Goal: Task Accomplishment & Management: Complete application form

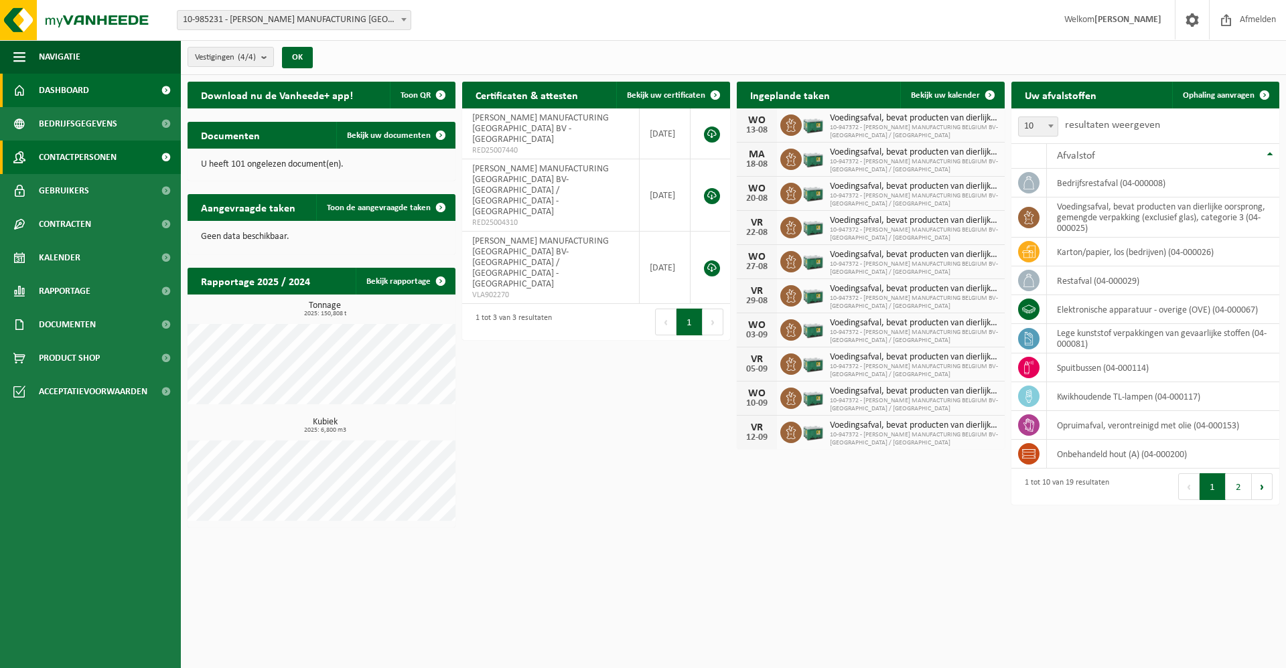
click at [102, 159] on span "Contactpersonen" at bounding box center [78, 157] width 78 height 33
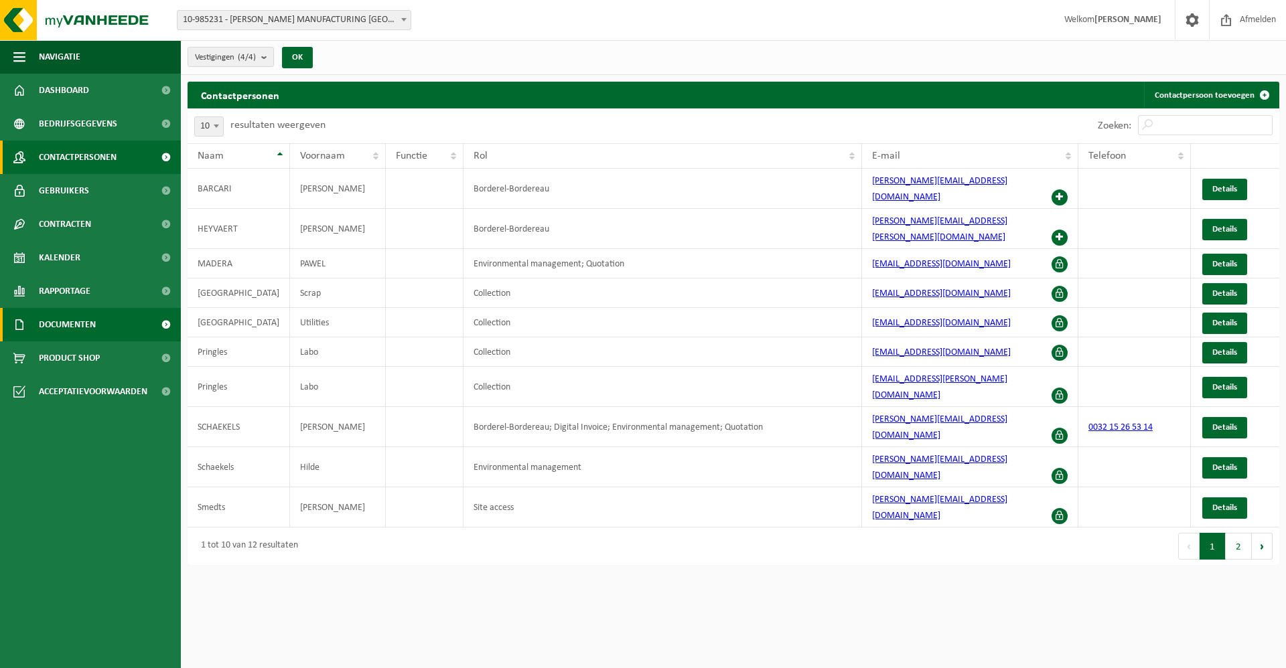
click at [77, 323] on span "Documenten" at bounding box center [67, 324] width 57 height 33
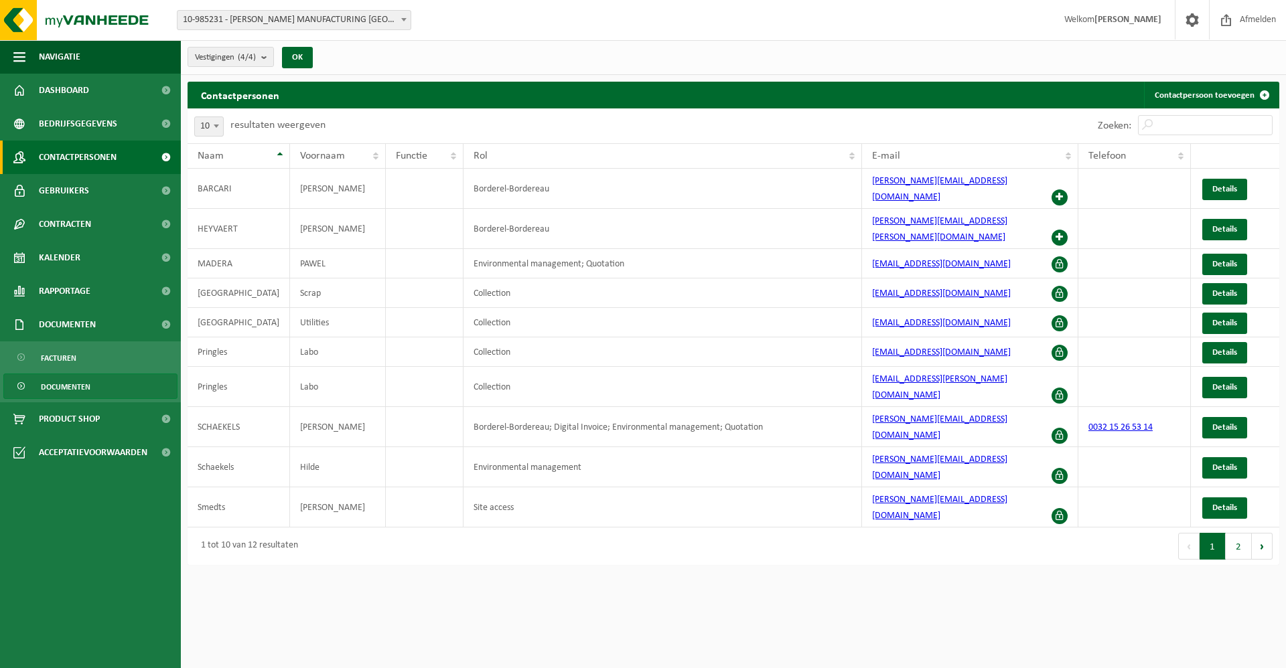
click at [62, 386] on span "Documenten" at bounding box center [66, 386] width 50 height 25
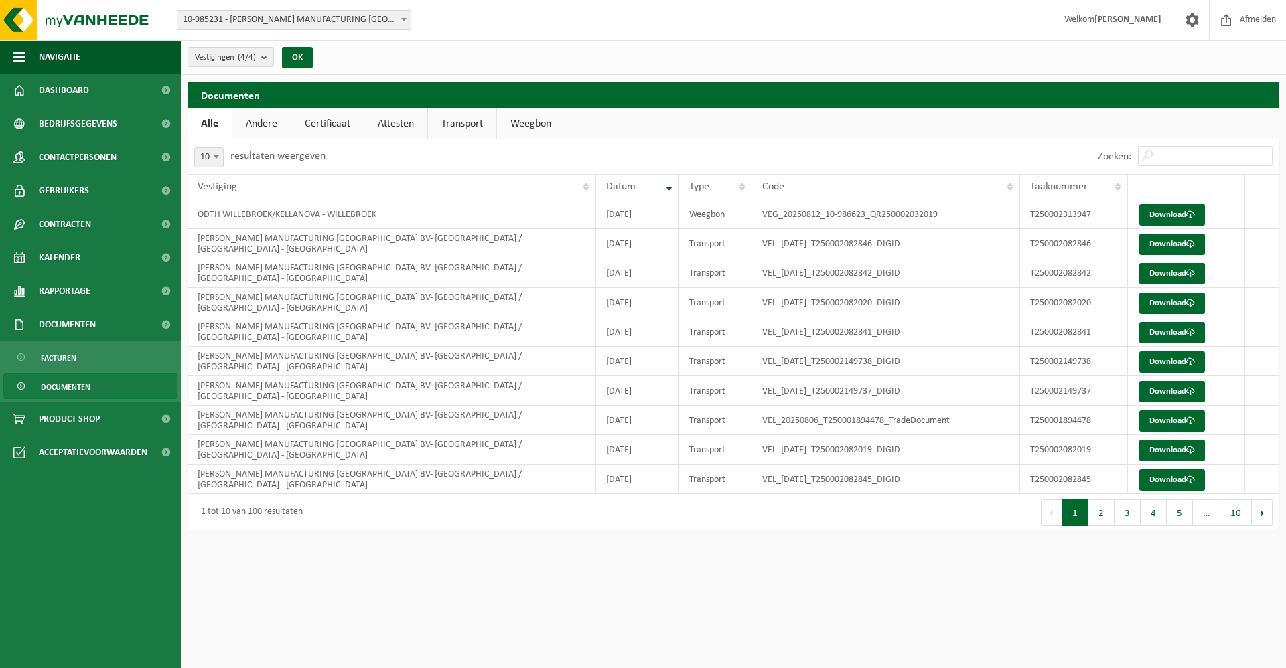
click at [270, 122] on link "Andere" at bounding box center [261, 123] width 58 height 31
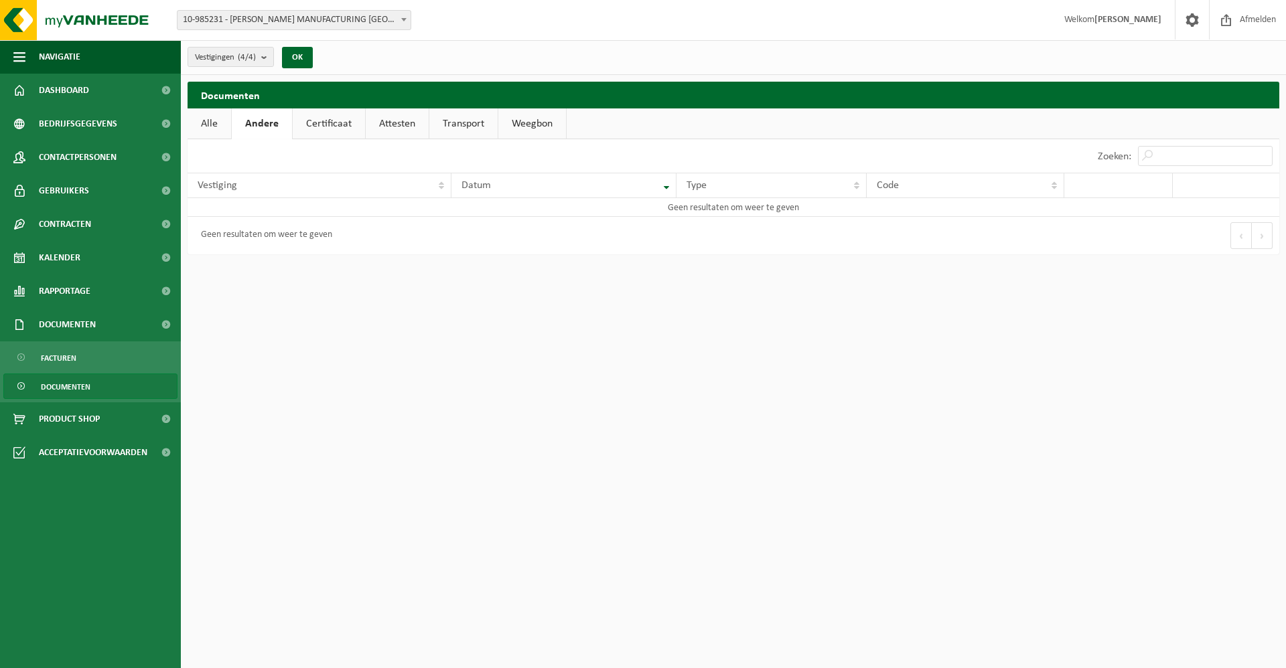
click at [331, 121] on link "Certificaat" at bounding box center [329, 123] width 72 height 31
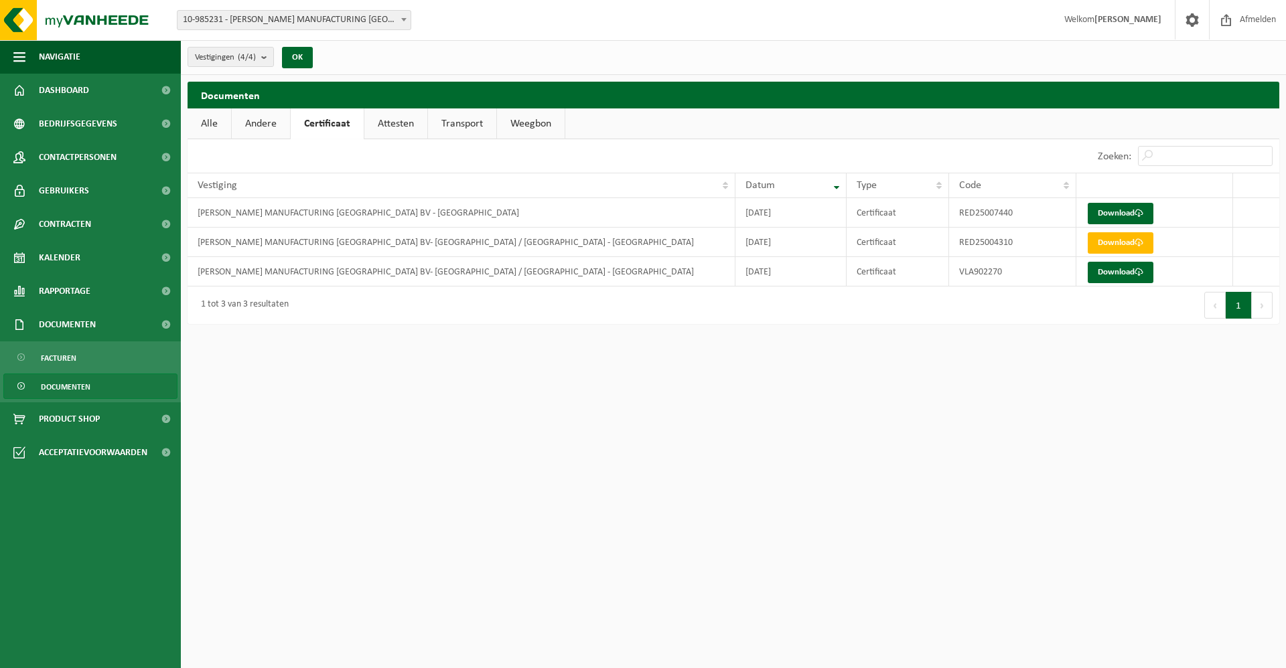
click at [407, 121] on link "Attesten" at bounding box center [395, 123] width 63 height 31
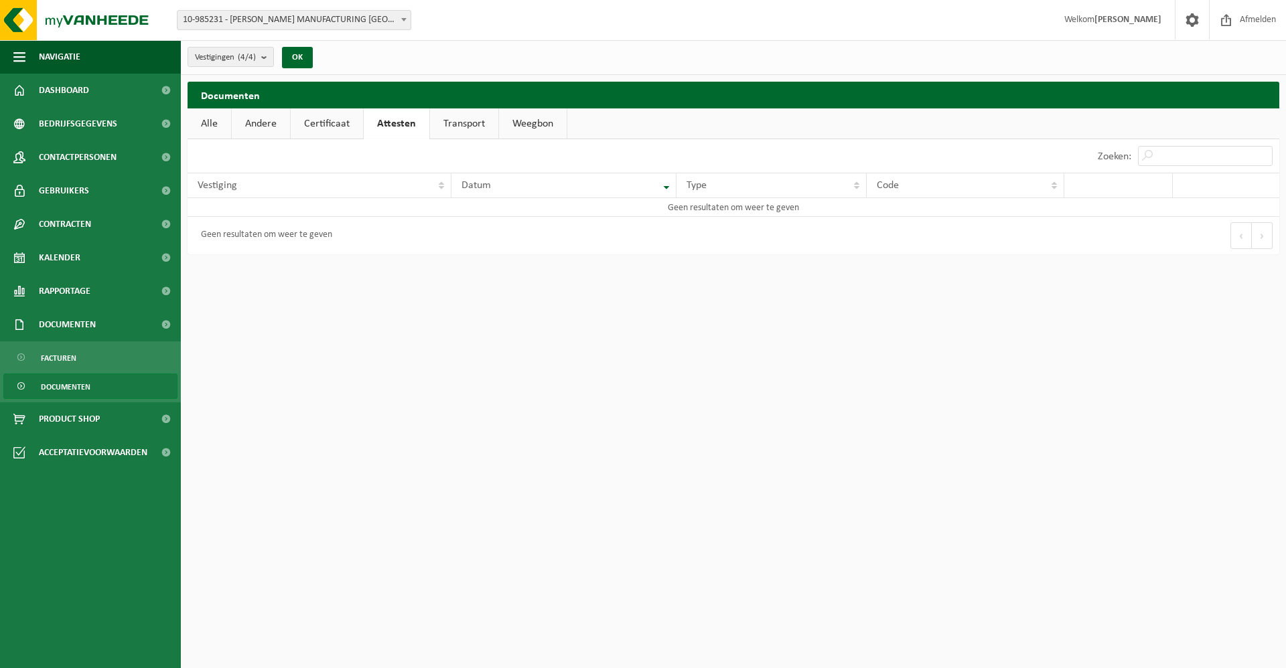
click at [469, 124] on link "Transport" at bounding box center [464, 123] width 68 height 31
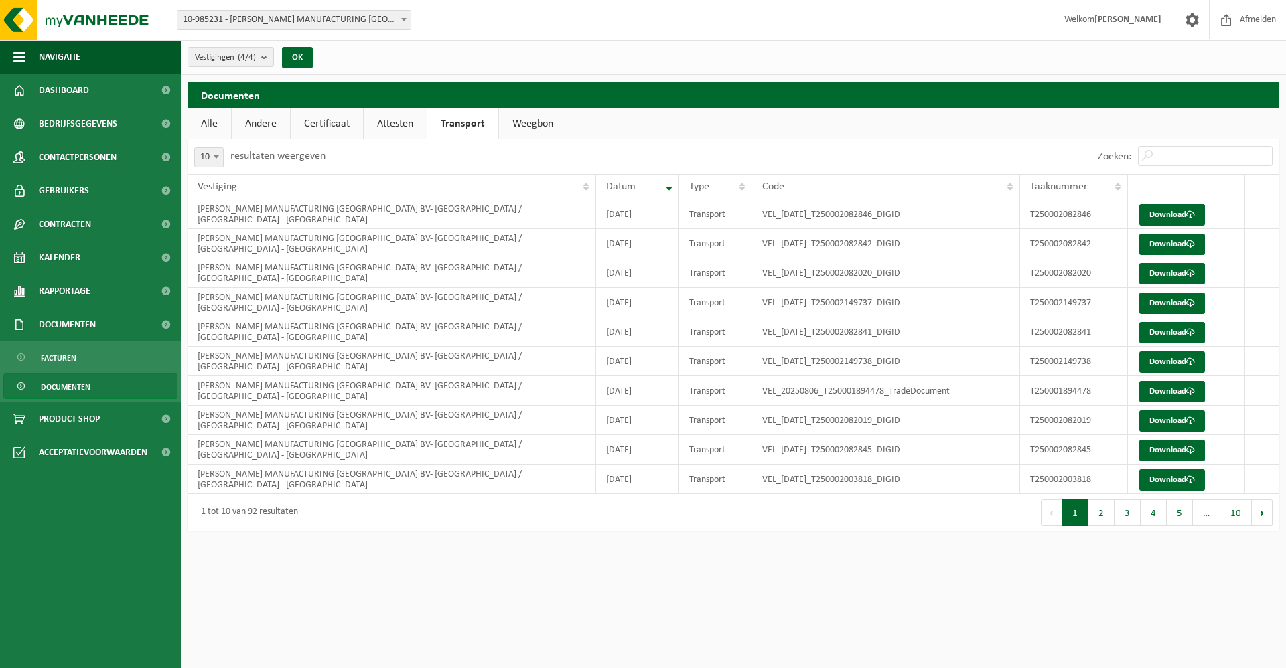
click at [527, 123] on link "Weegbon" at bounding box center [533, 123] width 68 height 31
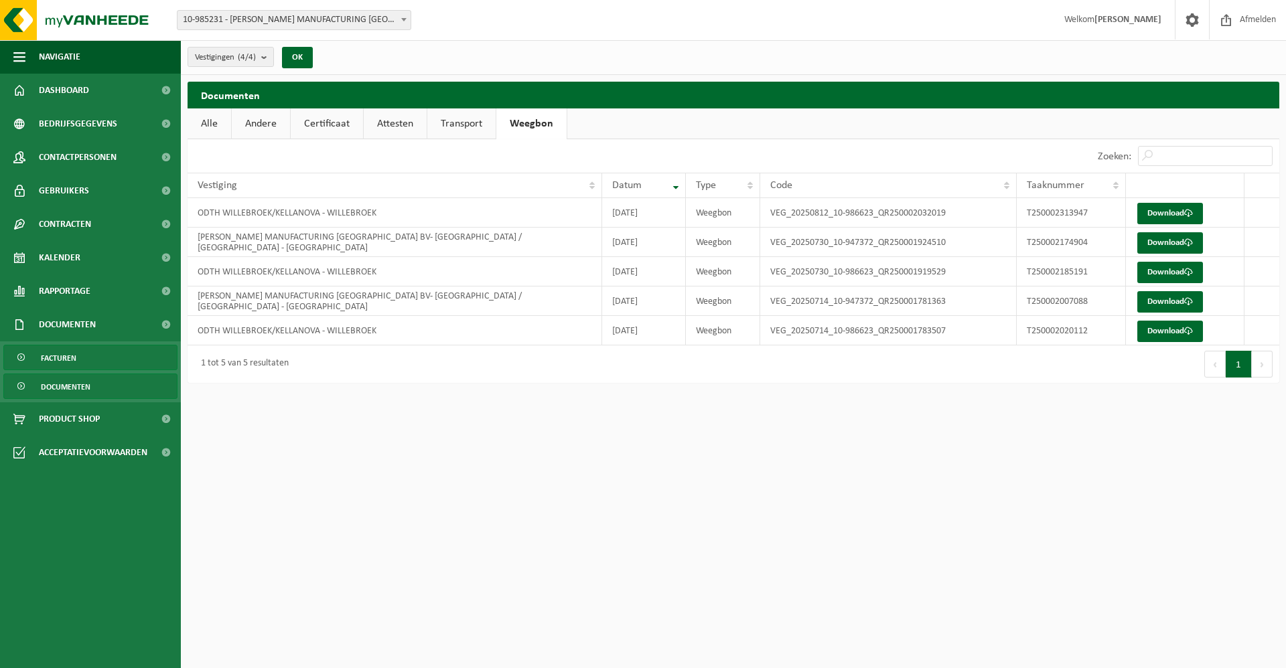
click at [23, 358] on span at bounding box center [22, 357] width 11 height 25
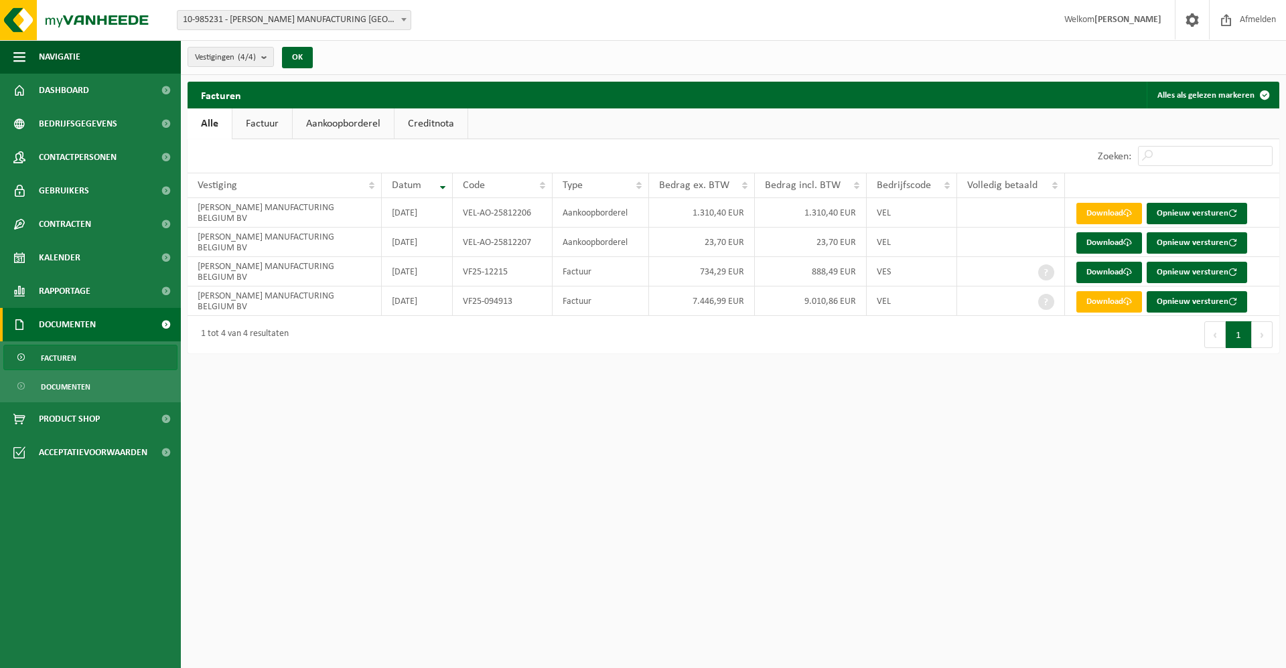
click at [345, 123] on link "Aankoopborderel" at bounding box center [343, 123] width 101 height 31
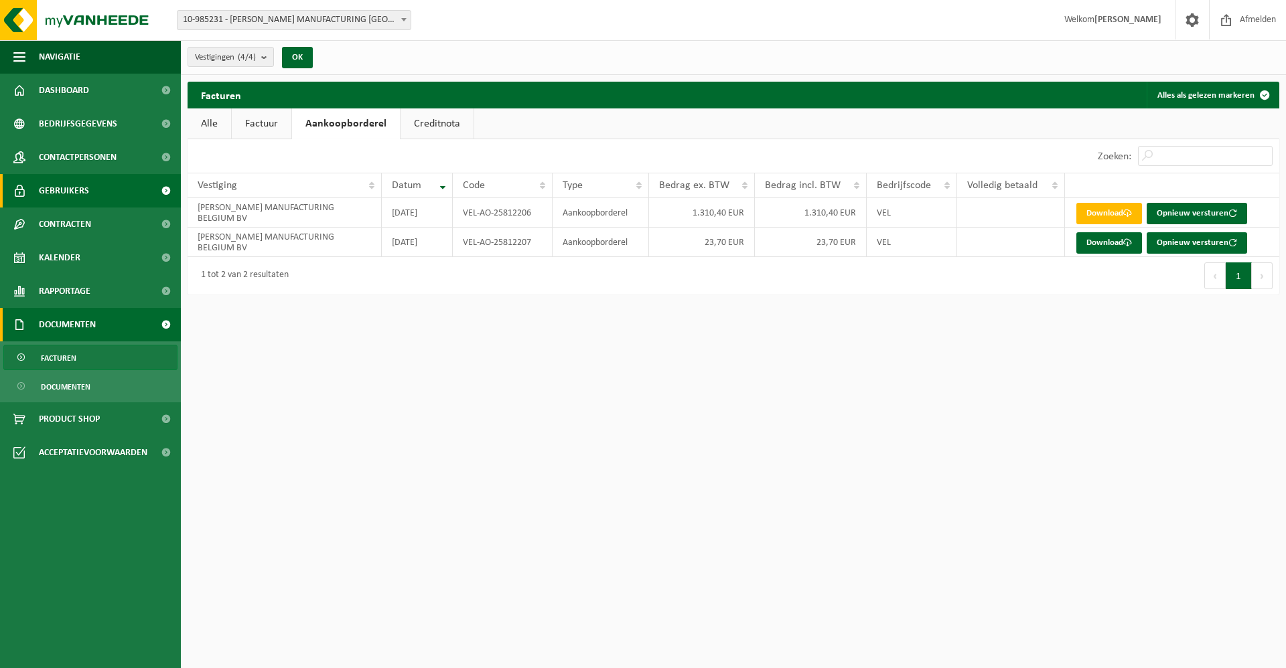
click at [82, 187] on span "Gebruikers" at bounding box center [64, 190] width 50 height 33
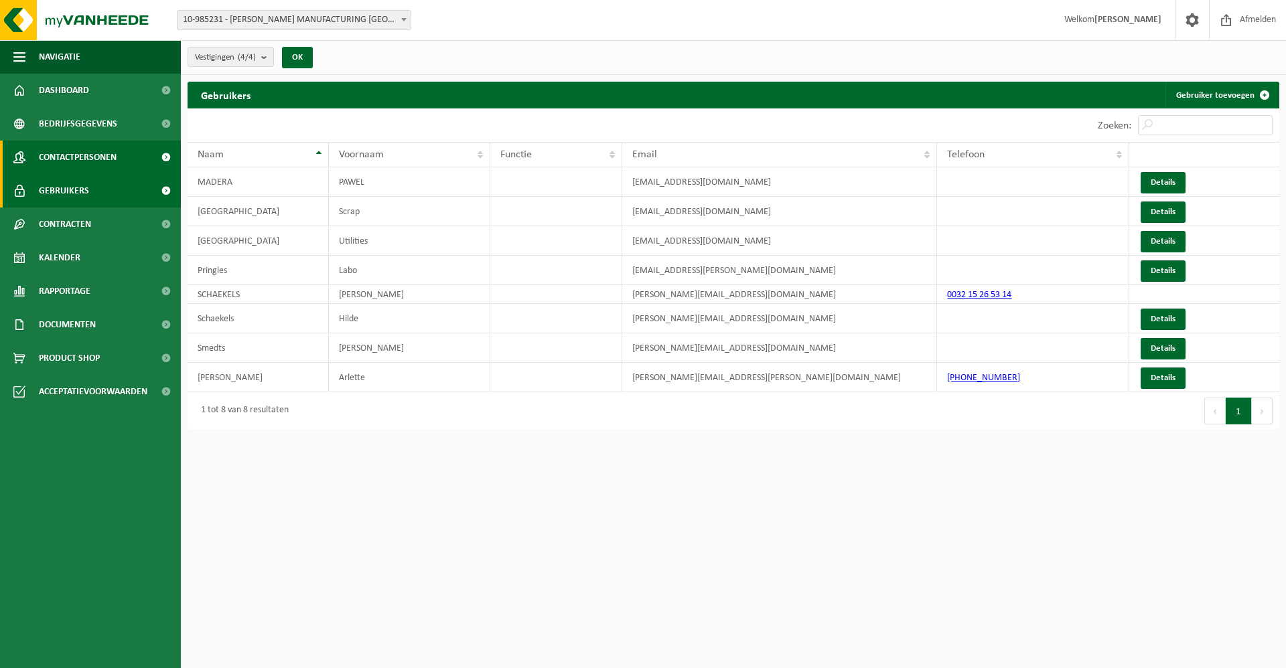
click at [64, 153] on span "Contactpersonen" at bounding box center [78, 157] width 78 height 33
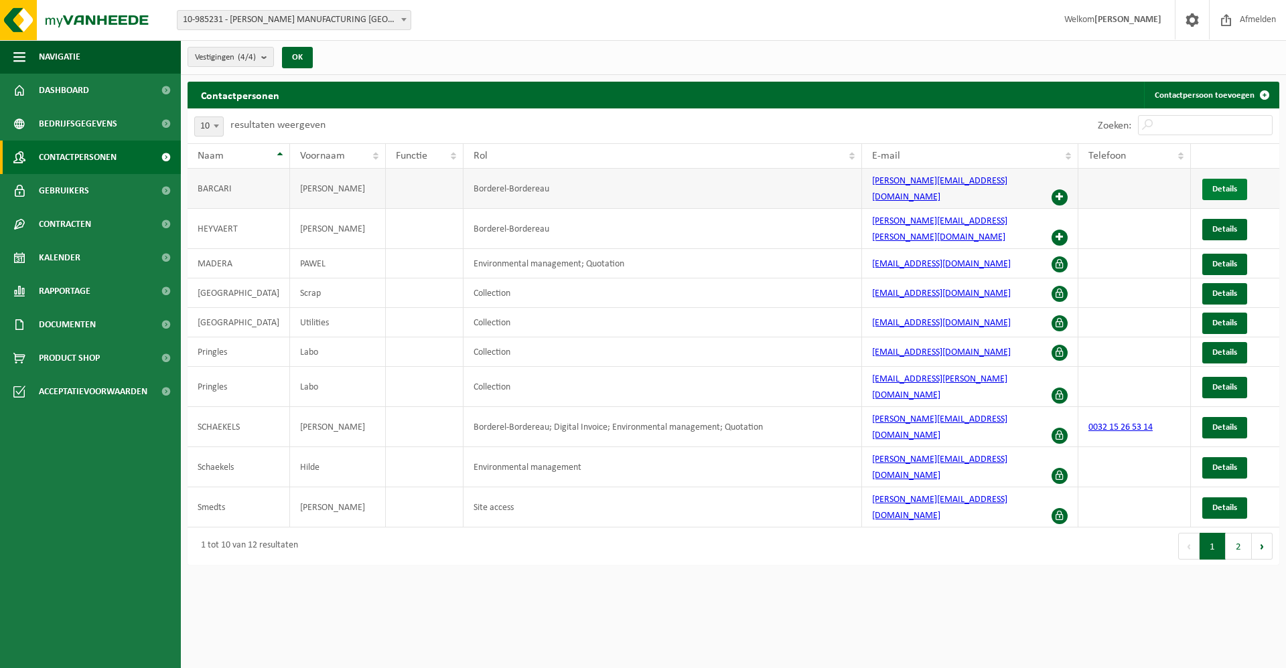
click at [1224, 185] on span "Details" at bounding box center [1224, 189] width 25 height 9
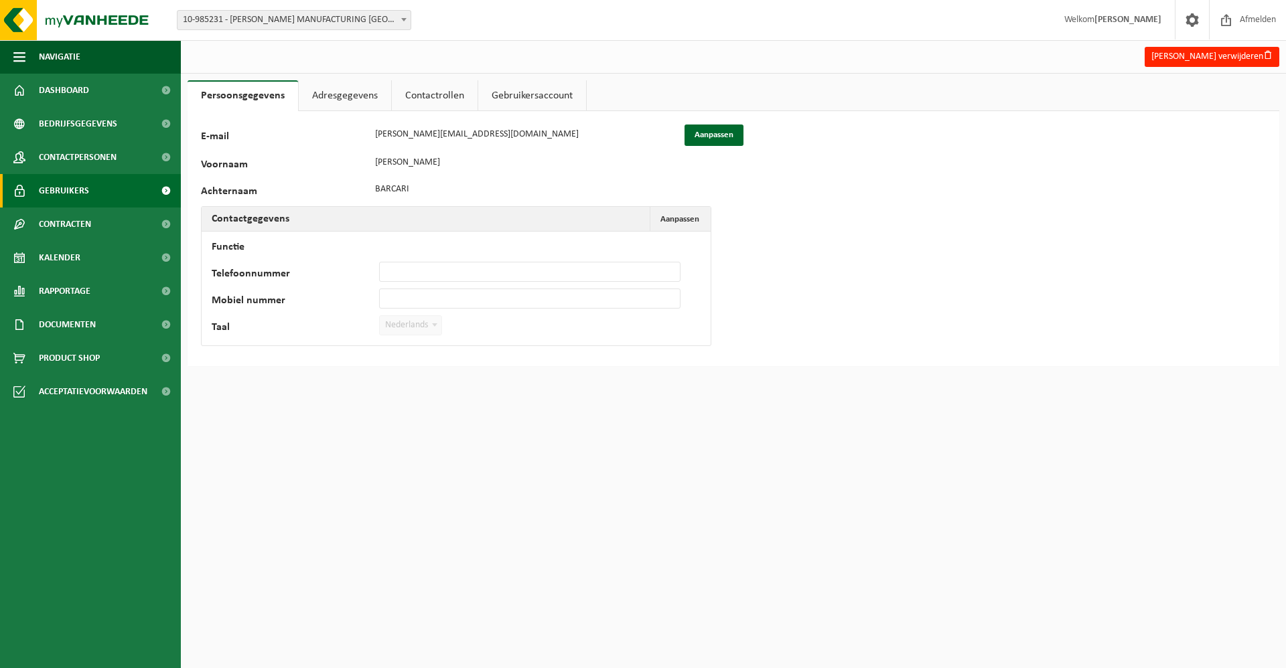
click at [80, 180] on span "Gebruikers" at bounding box center [64, 190] width 50 height 33
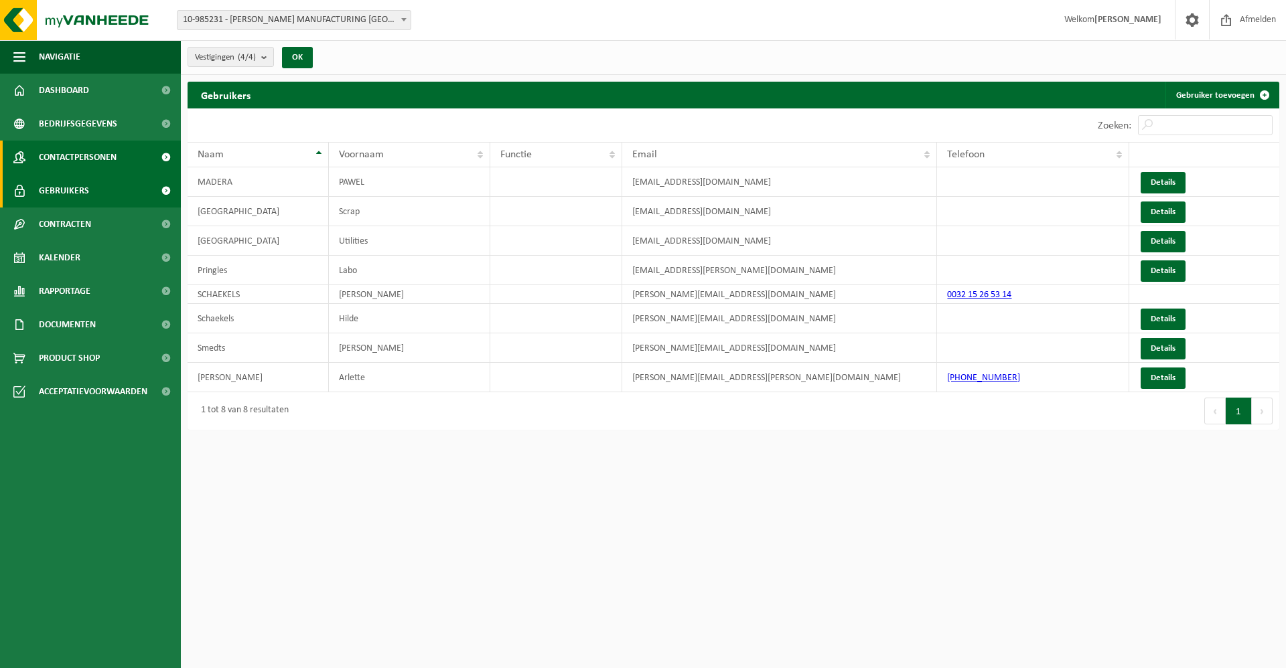
click at [93, 161] on span "Contactpersonen" at bounding box center [78, 157] width 78 height 33
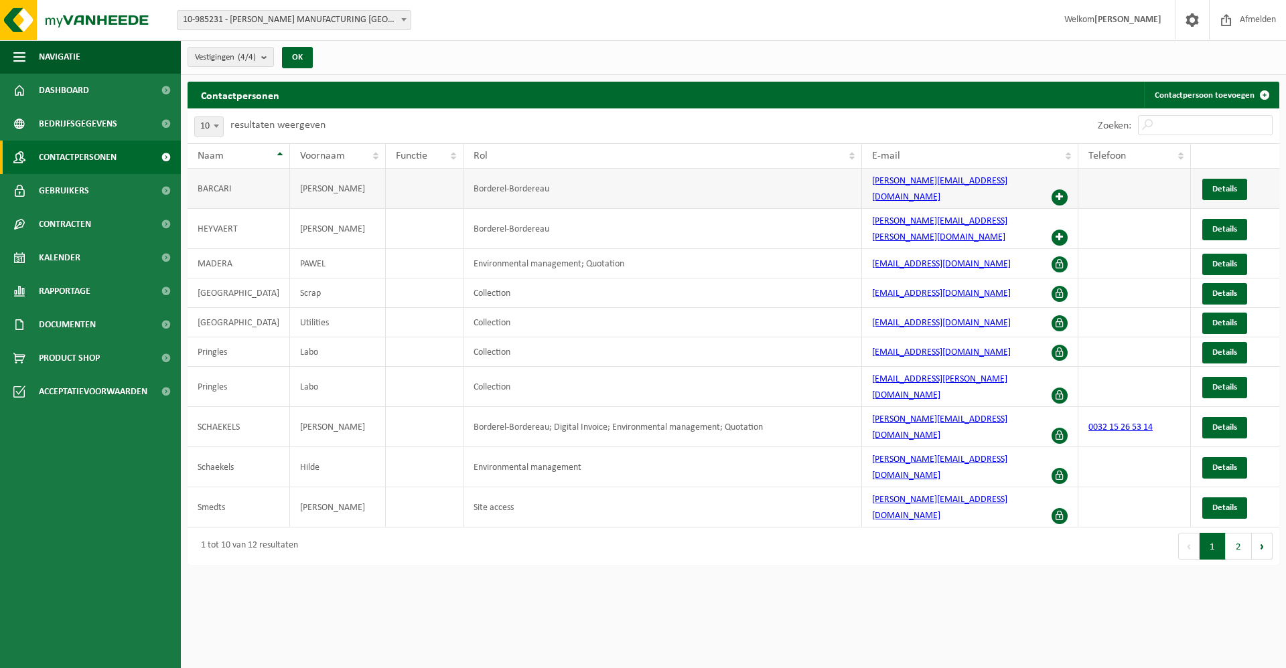
click at [1055, 189] on span at bounding box center [1059, 197] width 16 height 16
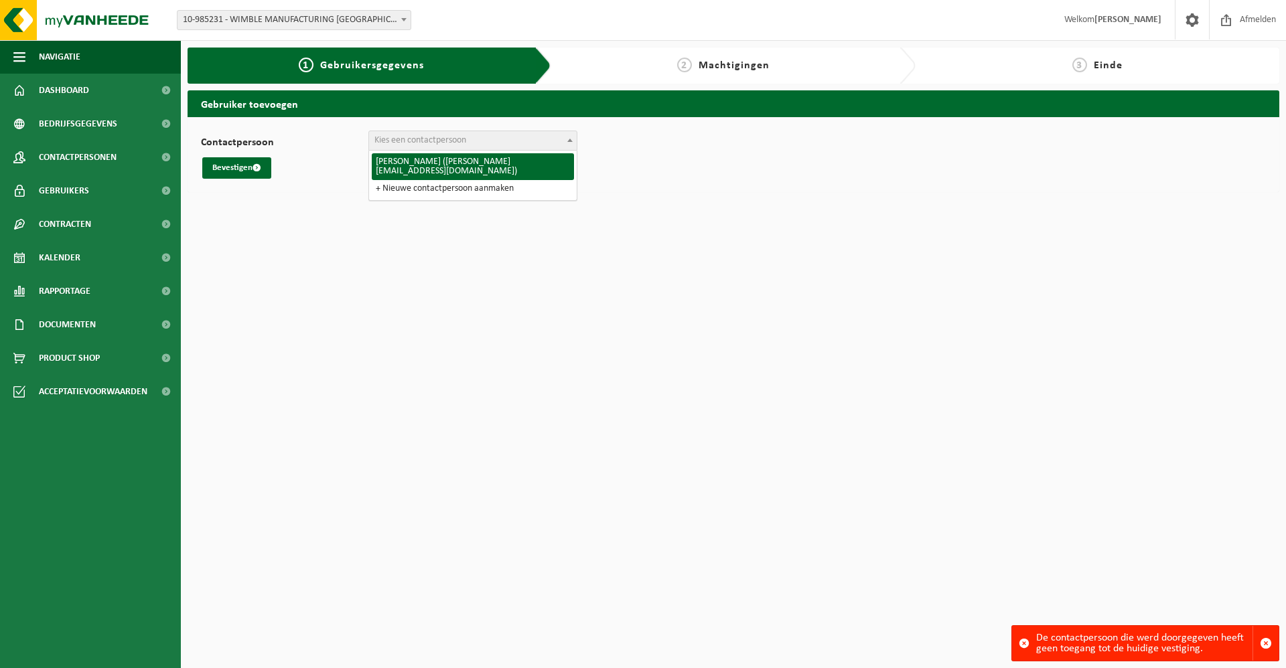
click at [567, 139] on b at bounding box center [569, 140] width 5 height 3
click at [840, 255] on html "Vestiging: 10-985231 - WIMBLE MANUFACTURING BELGIUM BV - MECHELEN 10-986623 - O…" at bounding box center [643, 334] width 1286 height 668
click at [274, 225] on html "Vestiging: 10-985231 - WIMBLE MANUFACTURING BELGIUM BV - MECHELEN 10-986623 - O…" at bounding box center [643, 334] width 1286 height 668
click at [72, 196] on span "Gebruikers" at bounding box center [64, 190] width 50 height 33
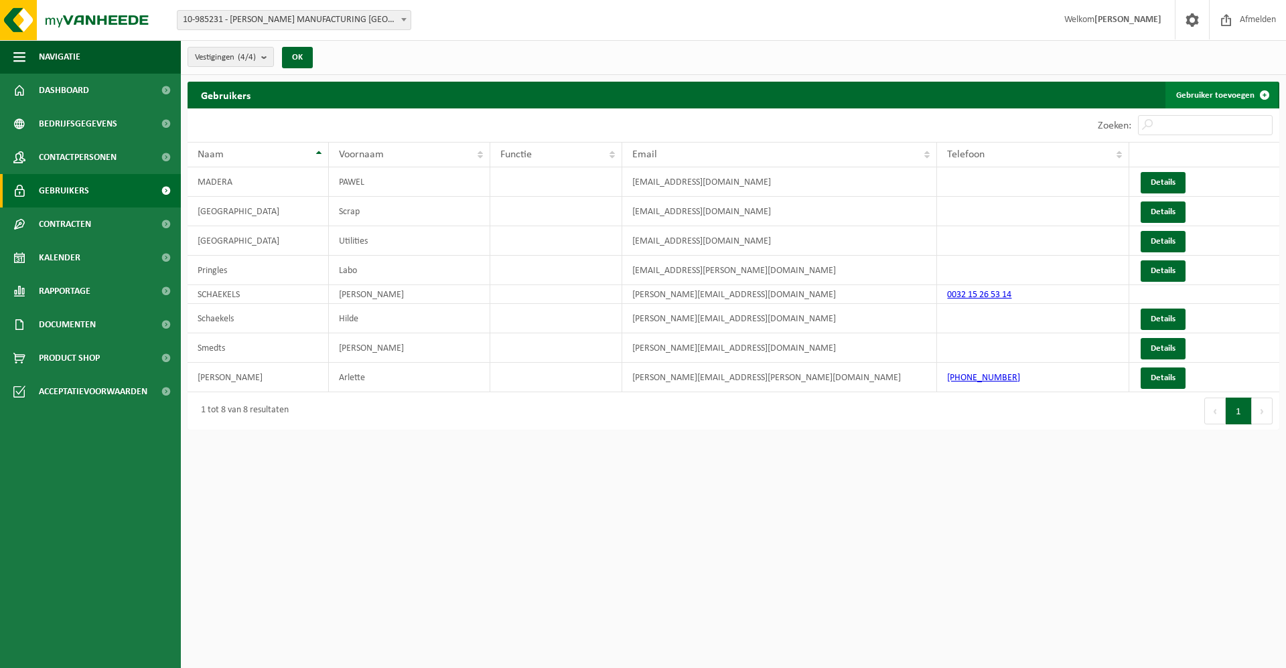
click at [1249, 96] on link "Gebruiker toevoegen" at bounding box center [1221, 95] width 112 height 27
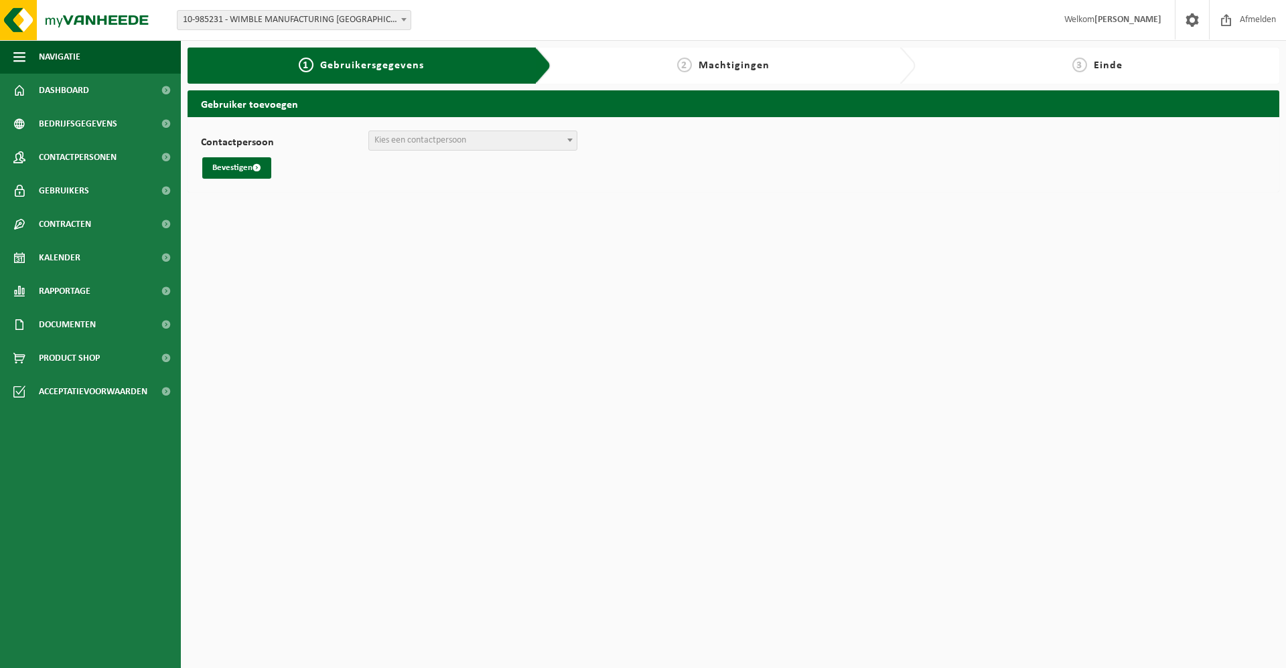
click at [428, 139] on span "Kies een contactpersoon" at bounding box center [420, 140] width 92 height 10
click at [321, 196] on div "Gebruiker toevoegen Contactpersoon [PERSON_NAME] ([PERSON_NAME][EMAIL_ADDRESS][…" at bounding box center [733, 144] width 1105 height 108
click at [416, 142] on span "Kies een contactpersoon" at bounding box center [420, 140] width 92 height 10
select select "0"
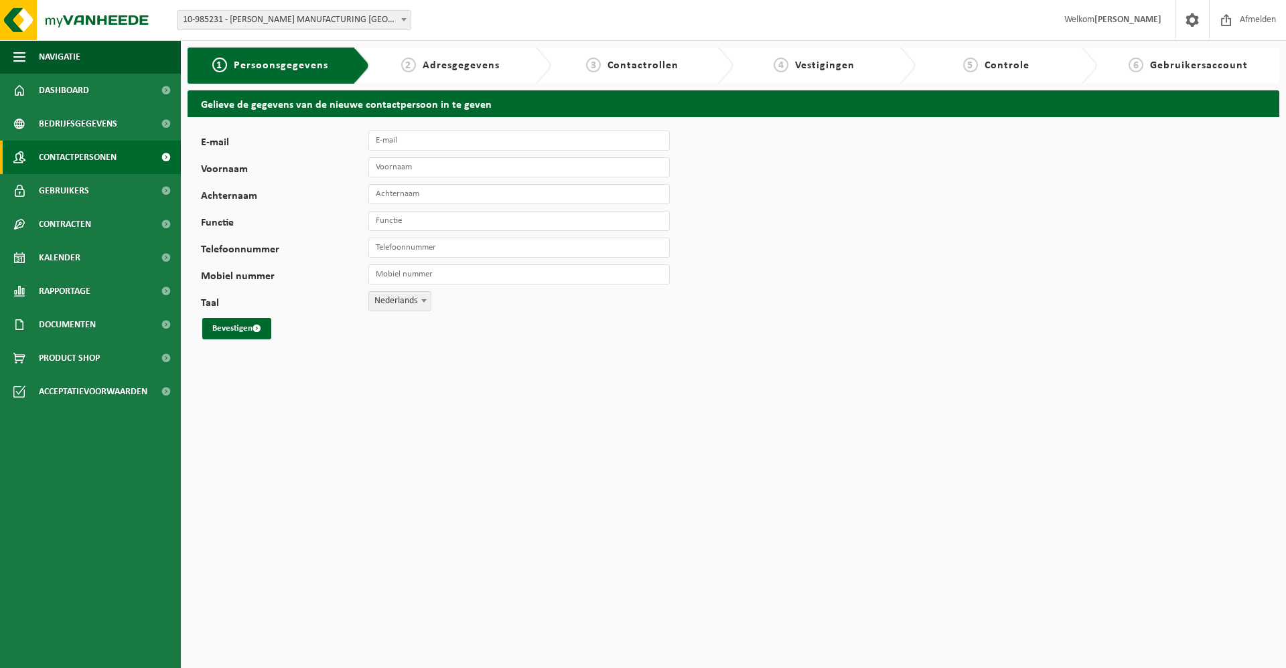
click at [84, 151] on span "Contactpersonen" at bounding box center [78, 157] width 78 height 33
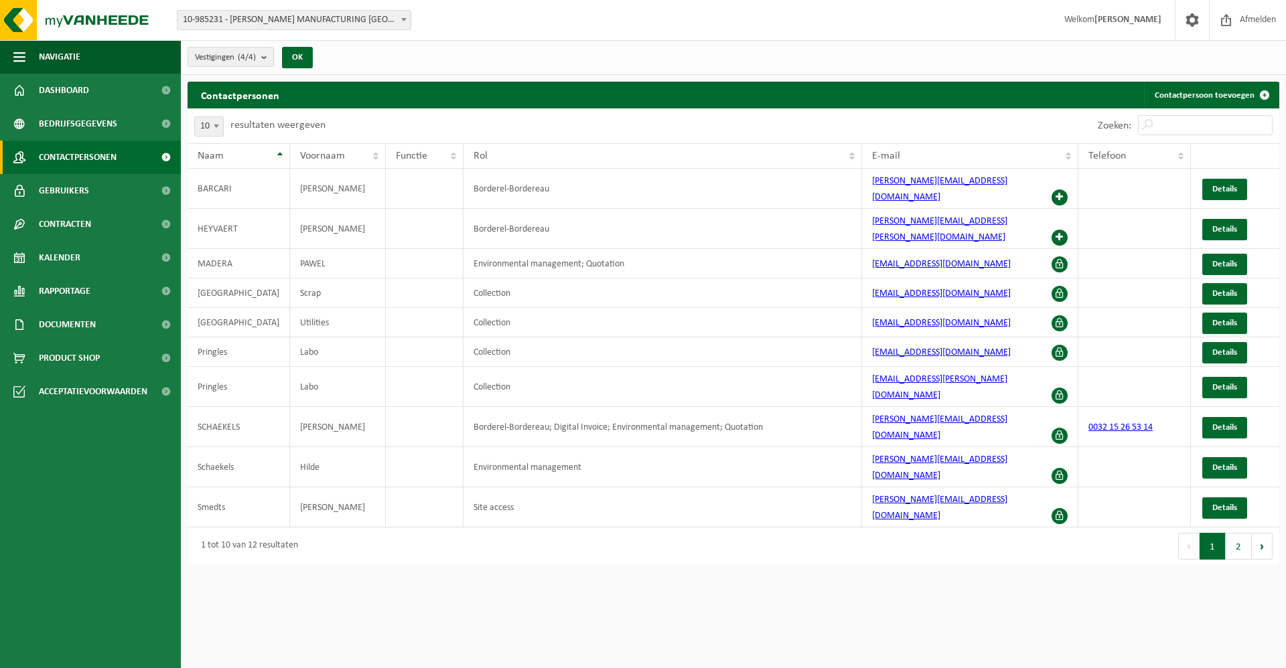
click at [401, 16] on span at bounding box center [403, 19] width 13 height 17
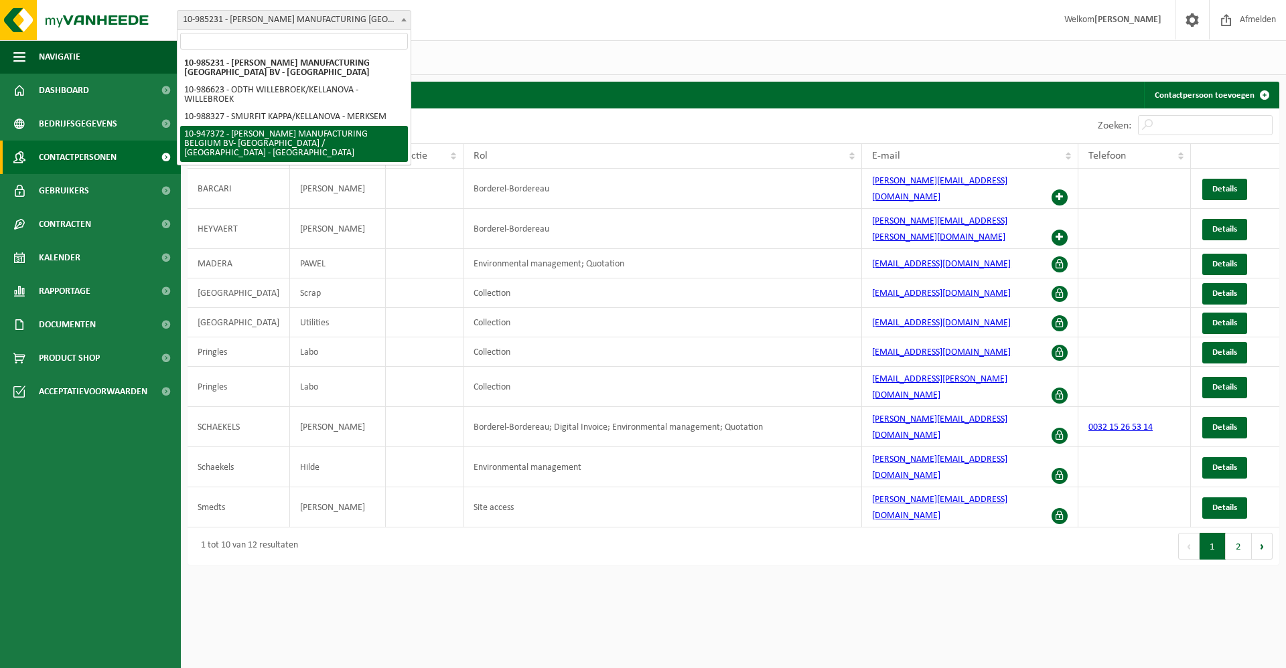
select select "164319"
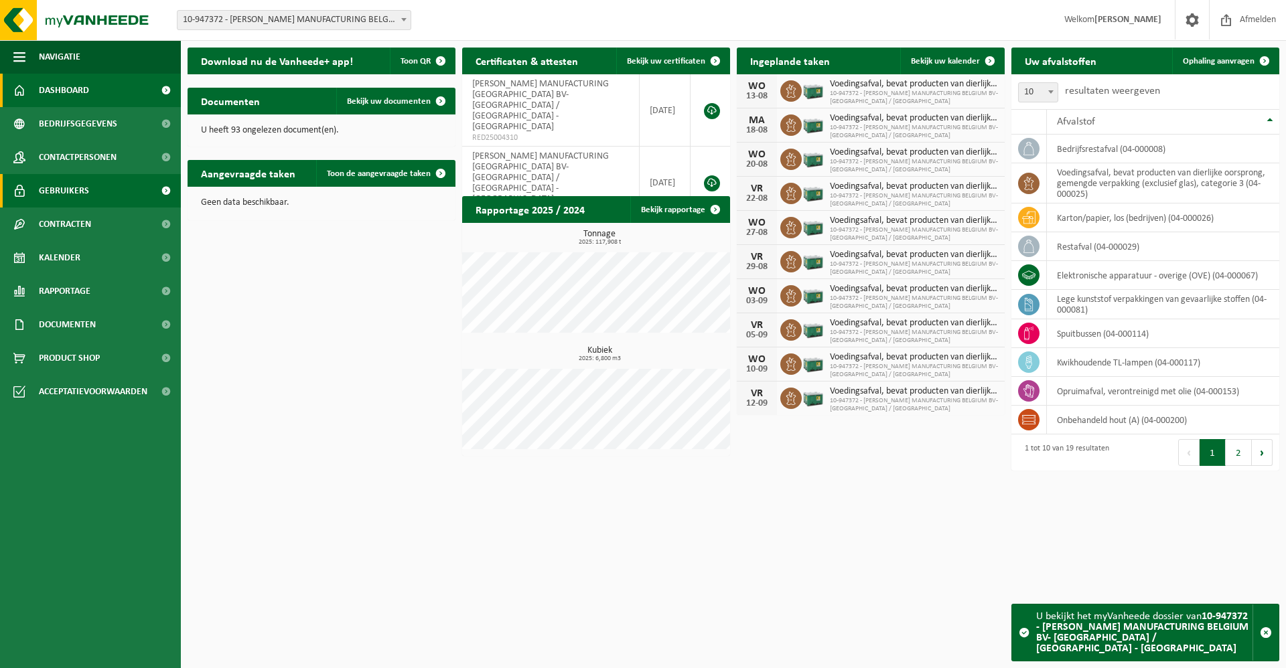
click at [83, 192] on span "Gebruikers" at bounding box center [64, 190] width 50 height 33
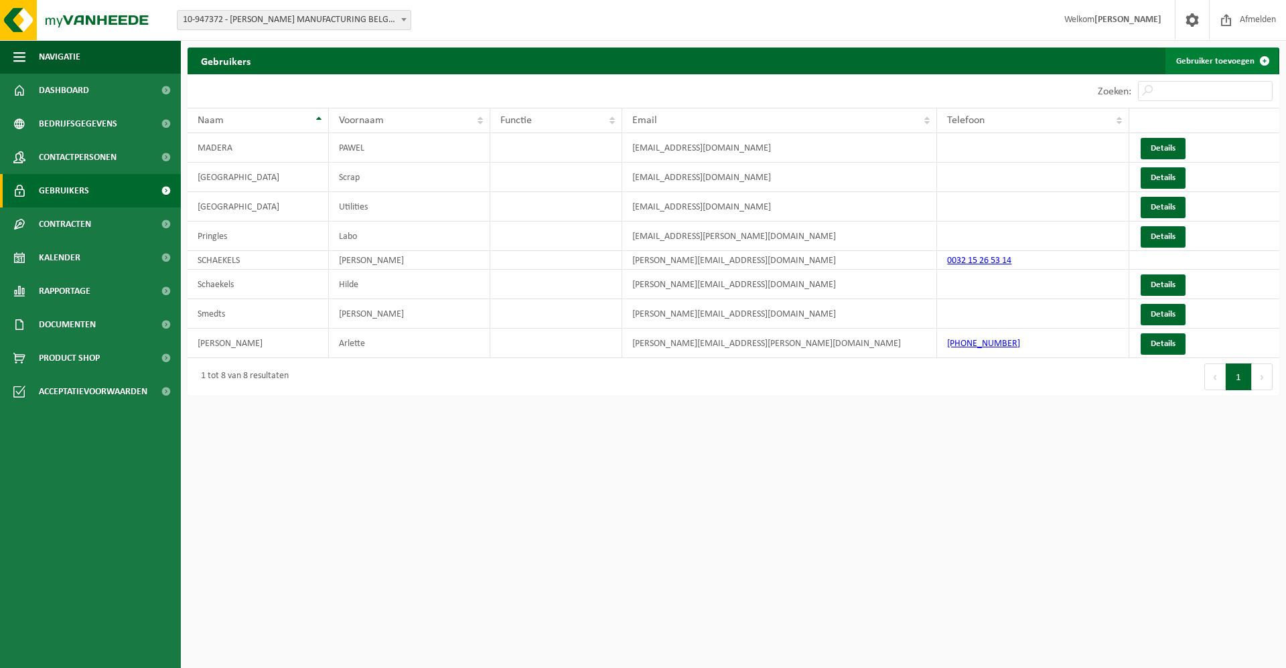
click at [1233, 62] on link "Gebruiker toevoegen" at bounding box center [1221, 61] width 112 height 27
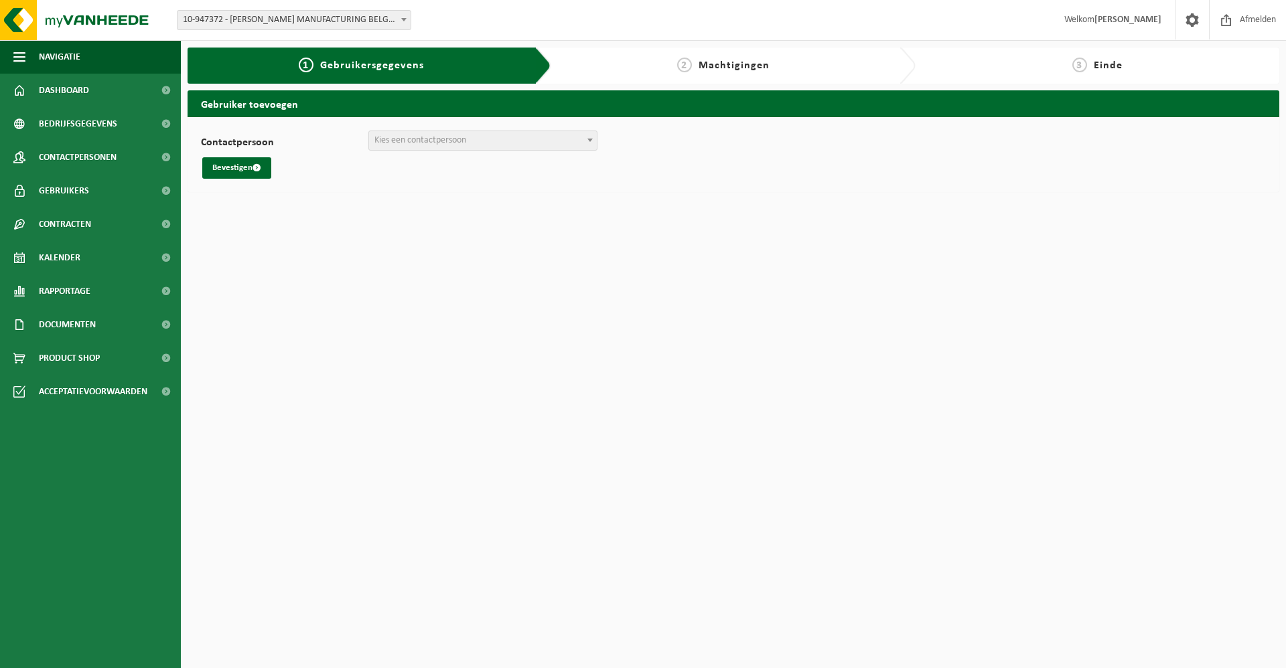
click at [537, 139] on span "Kies een contactpersoon" at bounding box center [483, 140] width 228 height 19
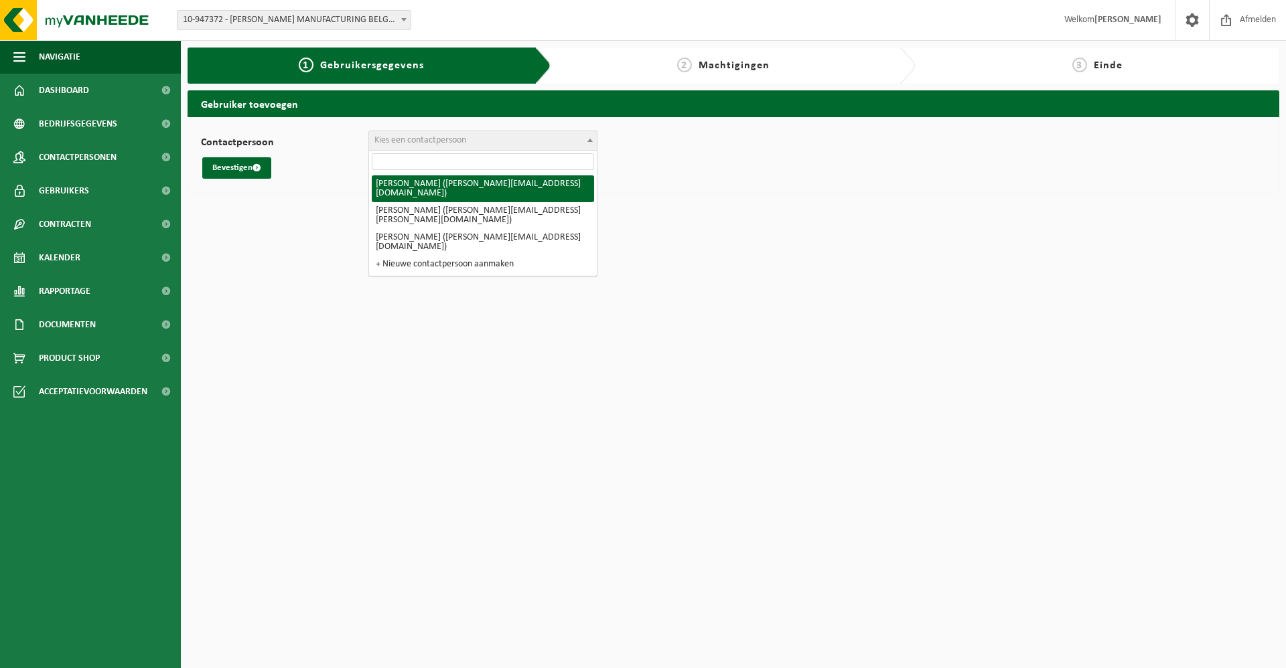
select select "117346"
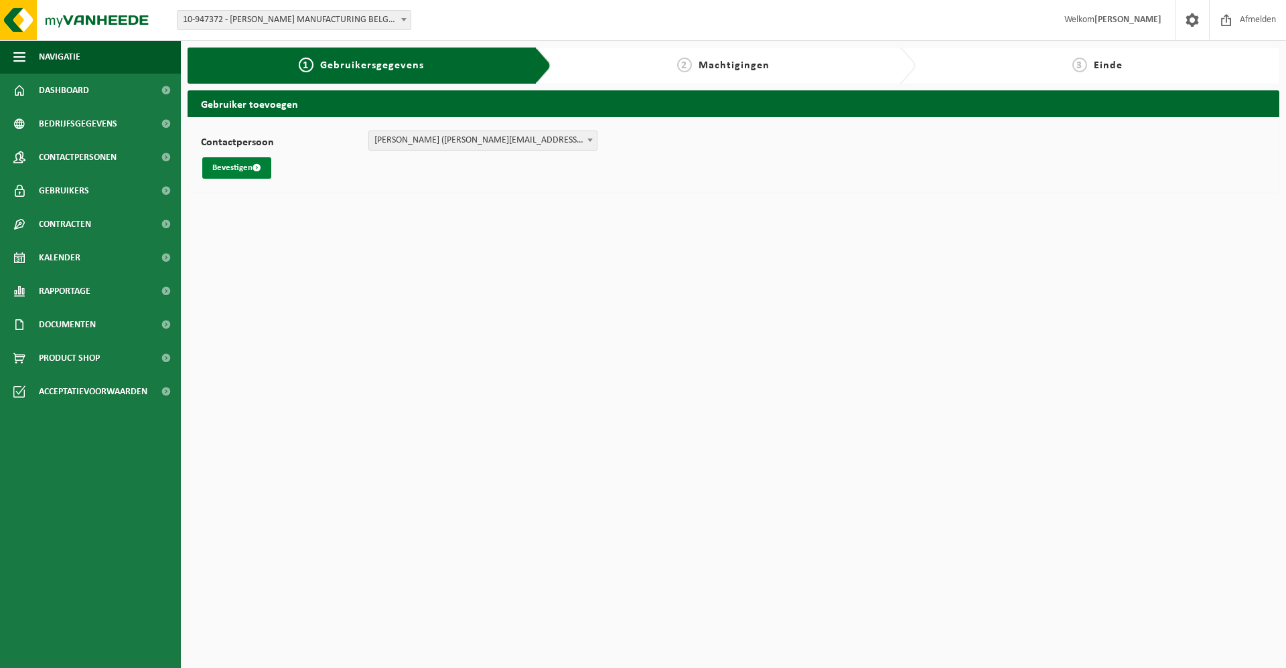
click at [250, 166] on button "Bevestigen" at bounding box center [236, 167] width 69 height 21
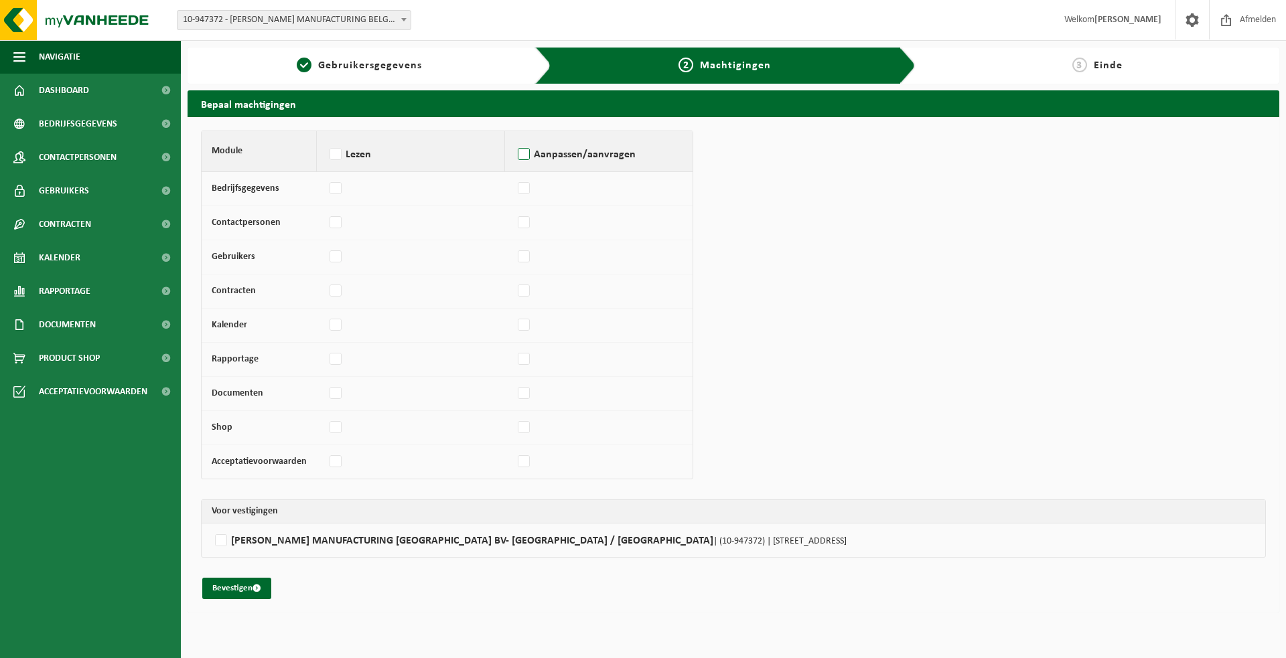
click at [522, 156] on label "Aanpassen/aanvragen" at bounding box center [598, 155] width 167 height 20
click at [515, 138] on input "Aanpassen/aanvragen" at bounding box center [514, 137] width 1 height 1
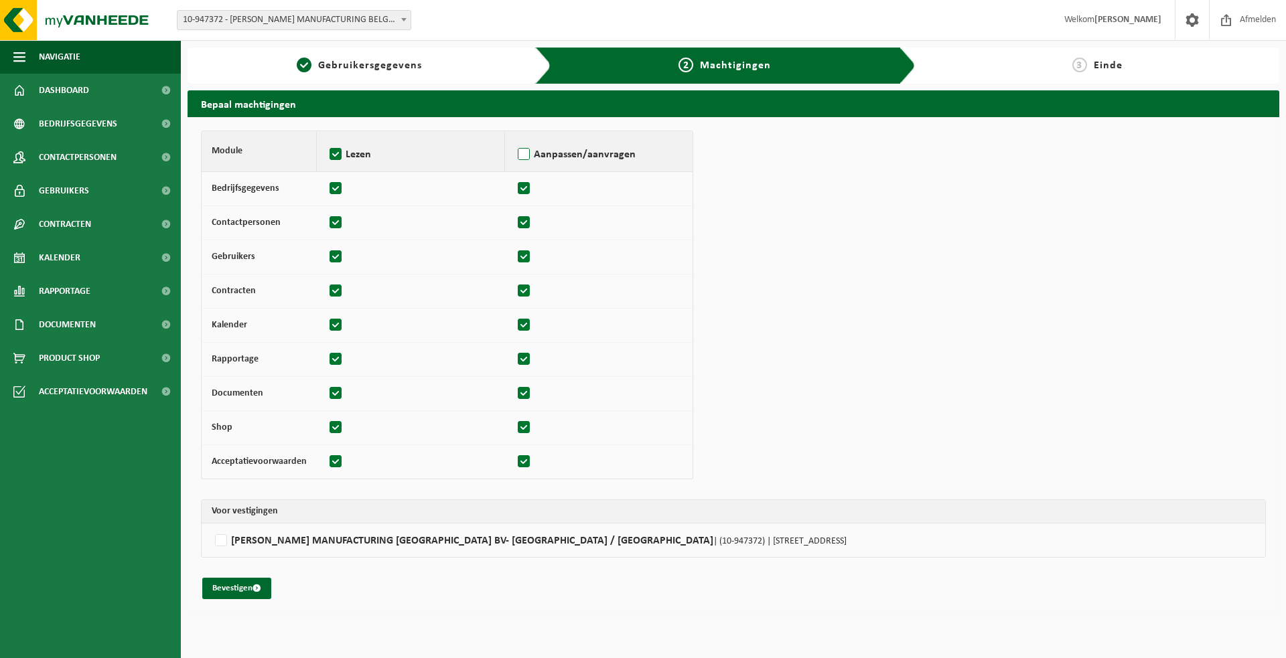
checkbox input "true"
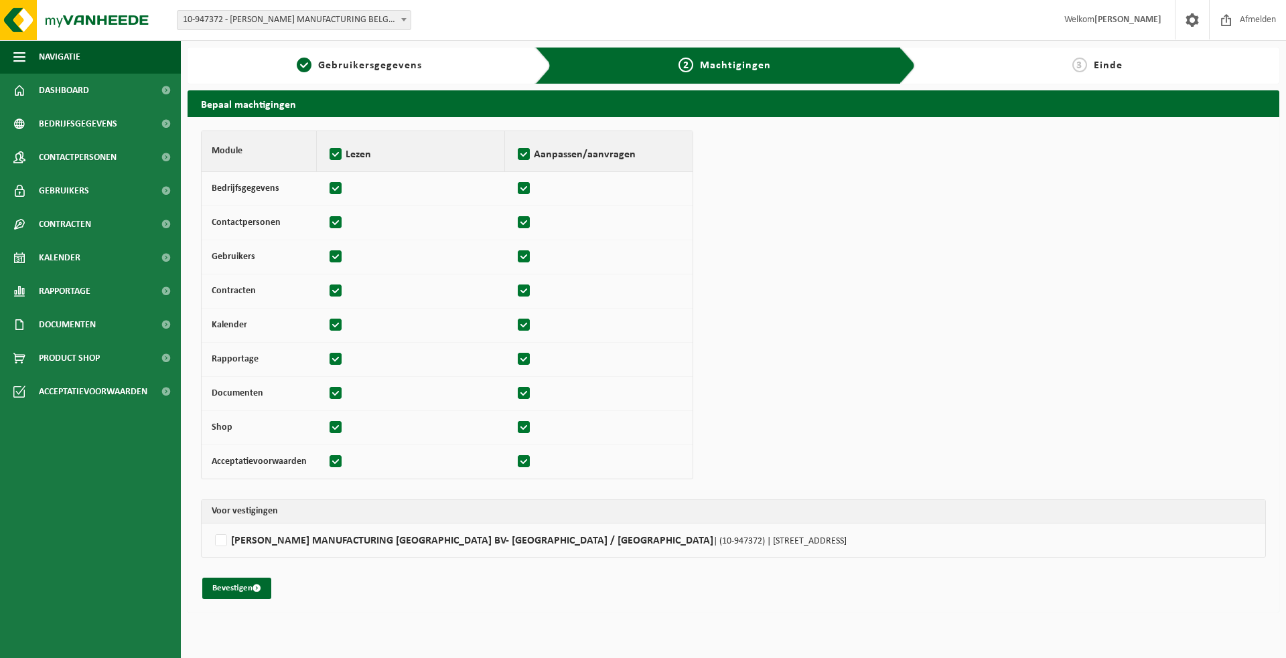
checkbox input "true"
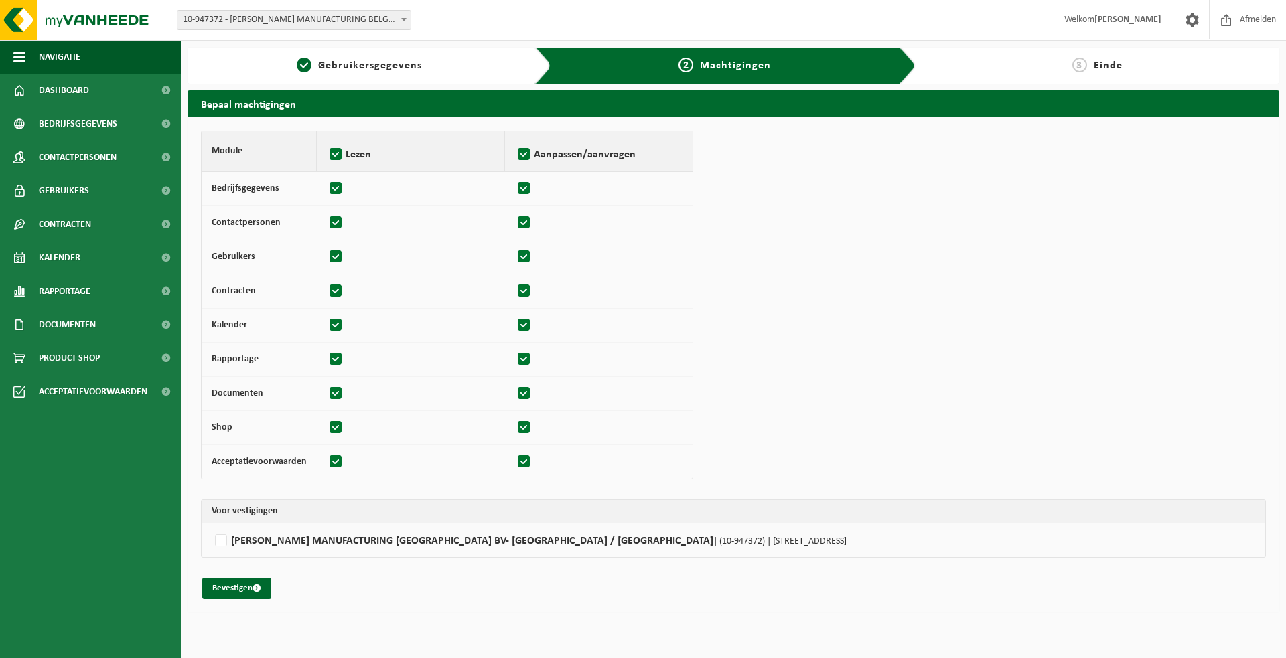
checkbox input "true"
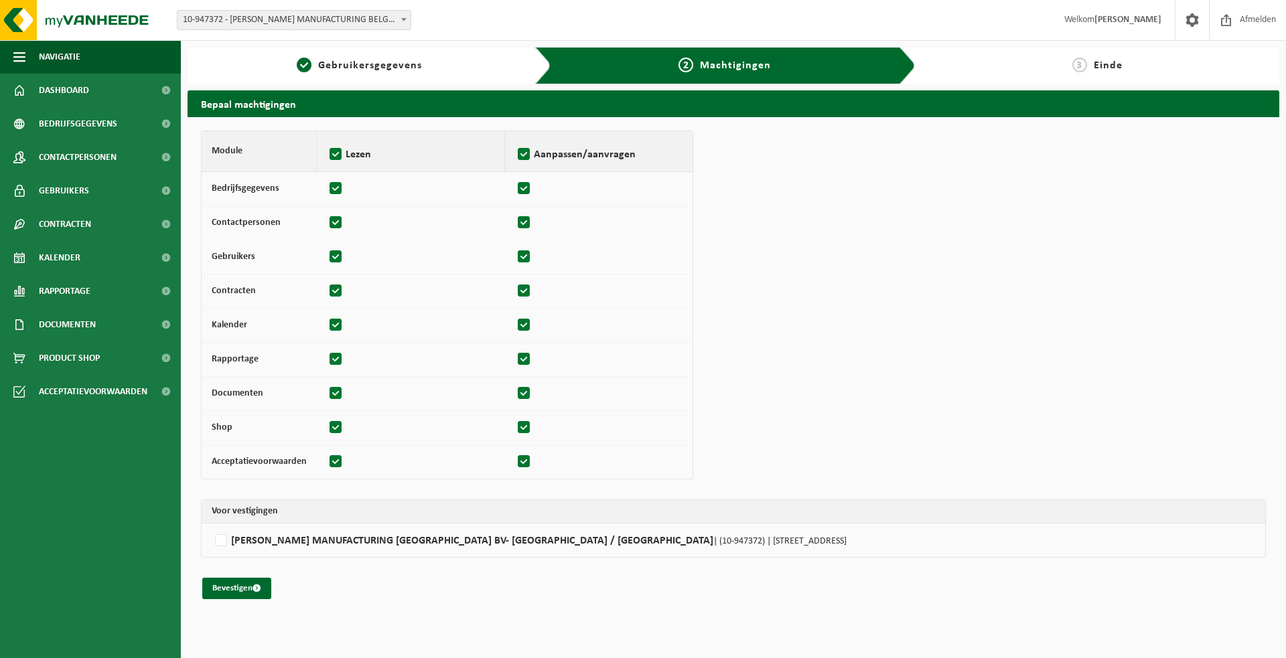
checkbox input "true"
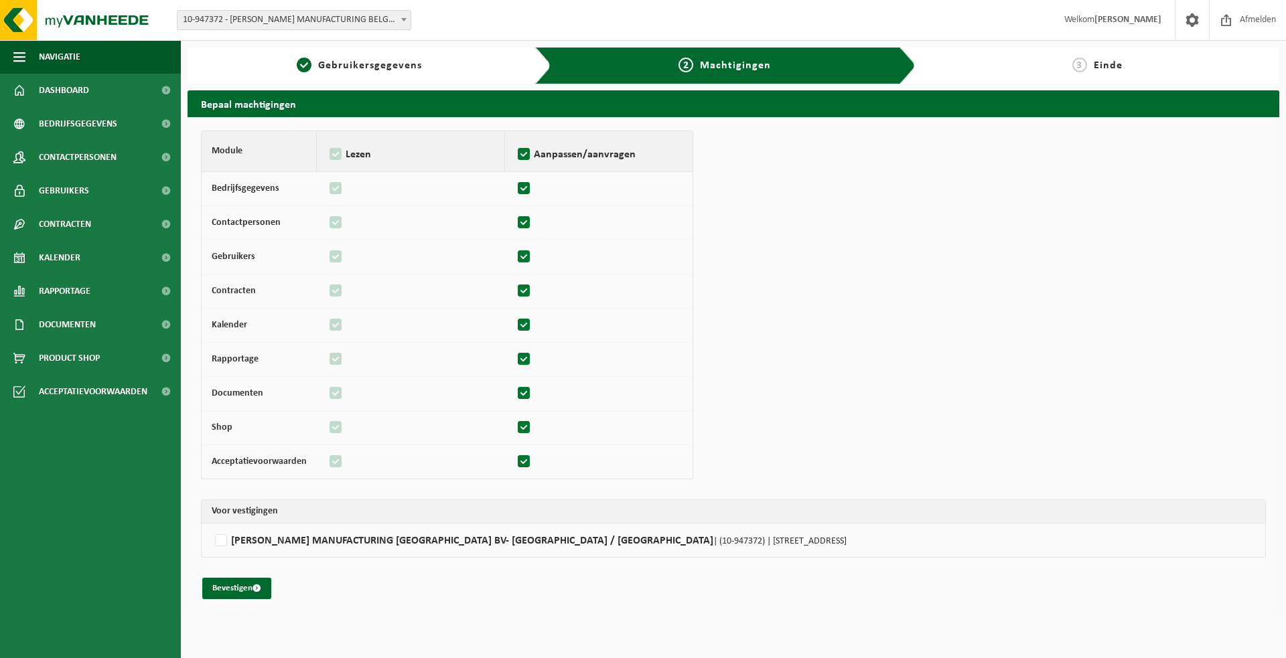
click at [520, 188] on label at bounding box center [524, 189] width 19 height 20
click at [515, 187] on input "checkbox" at bounding box center [514, 182] width 1 height 9
checkbox input "false"
click at [520, 224] on label at bounding box center [524, 223] width 19 height 20
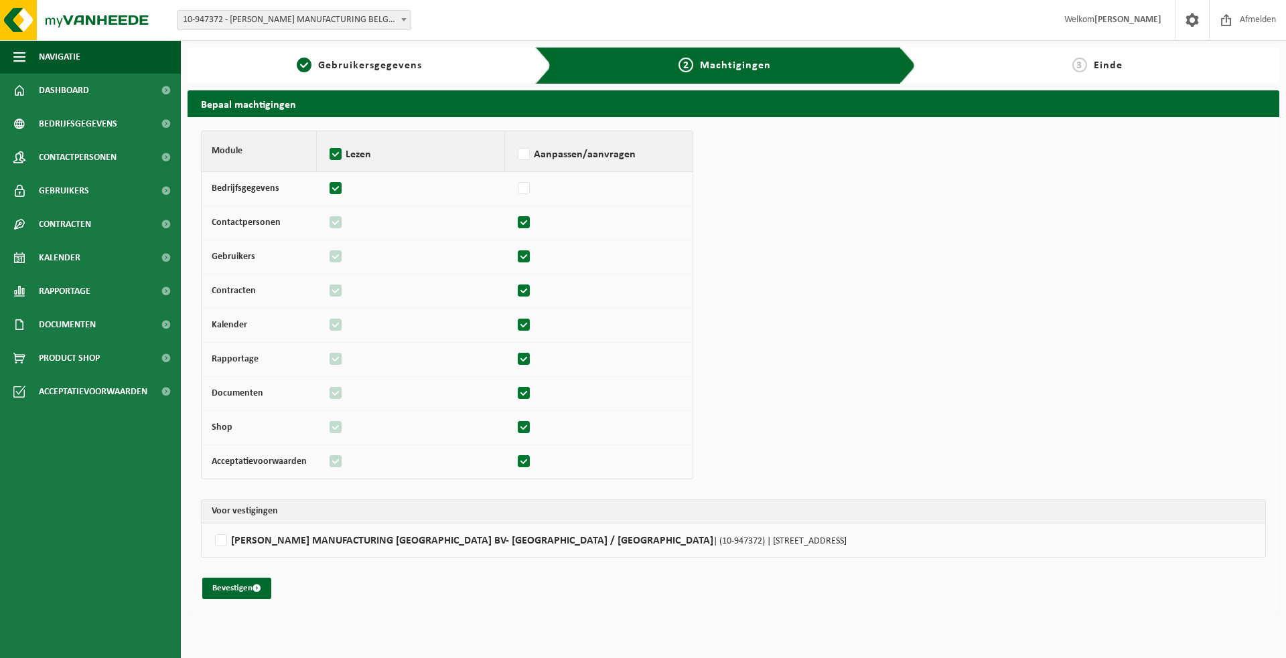
click at [515, 221] on input "checkbox" at bounding box center [514, 216] width 1 height 9
checkbox input "false"
click at [523, 259] on label at bounding box center [524, 257] width 19 height 20
click at [515, 255] on input "checkbox" at bounding box center [514, 250] width 1 height 9
checkbox input "false"
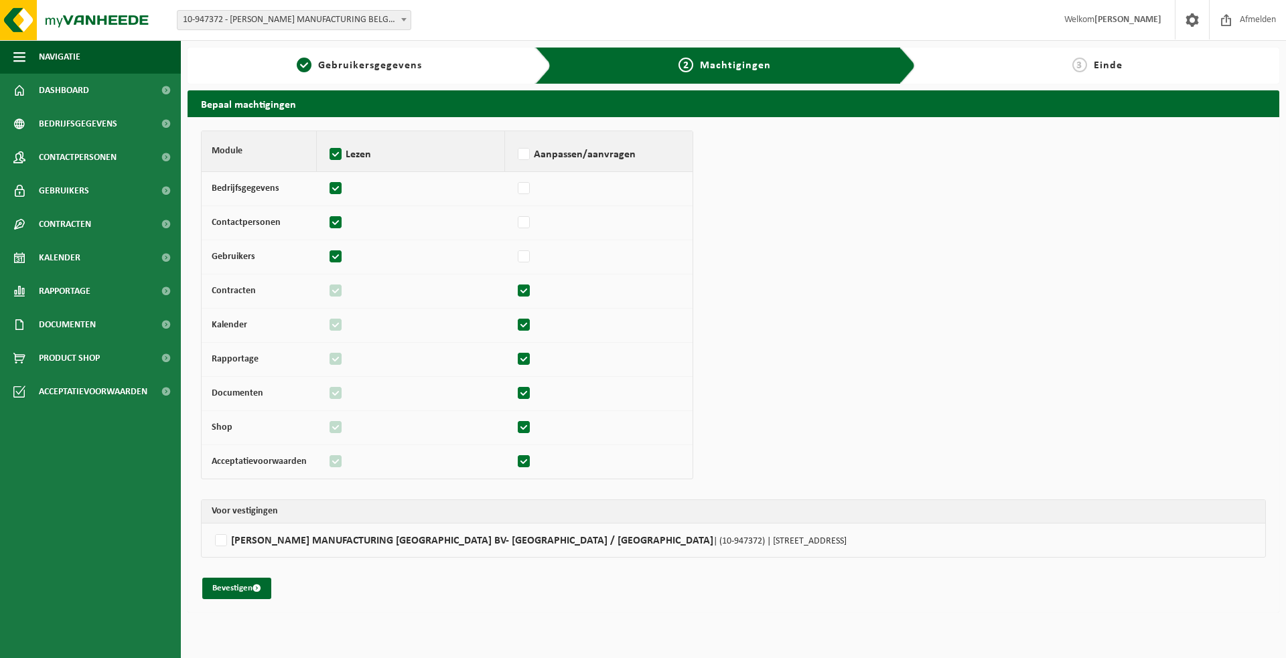
click at [520, 293] on label at bounding box center [524, 291] width 19 height 20
click at [515, 289] on input "checkbox" at bounding box center [514, 285] width 1 height 9
checkbox input "false"
click at [524, 329] on label at bounding box center [524, 325] width 19 height 20
click at [515, 323] on input "checkbox" at bounding box center [514, 319] width 1 height 9
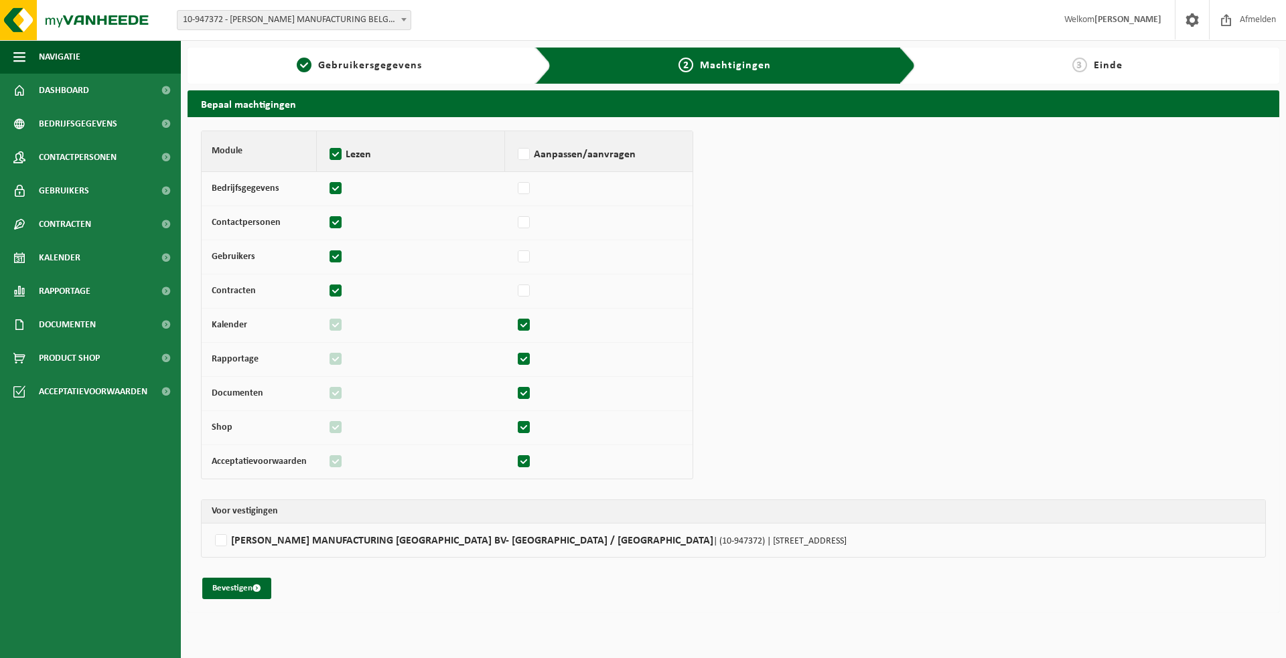
checkbox input "false"
click at [522, 429] on label at bounding box center [524, 428] width 19 height 20
click at [515, 426] on input "checkbox" at bounding box center [514, 421] width 1 height 9
checkbox input "false"
click at [520, 463] on label at bounding box center [524, 462] width 19 height 20
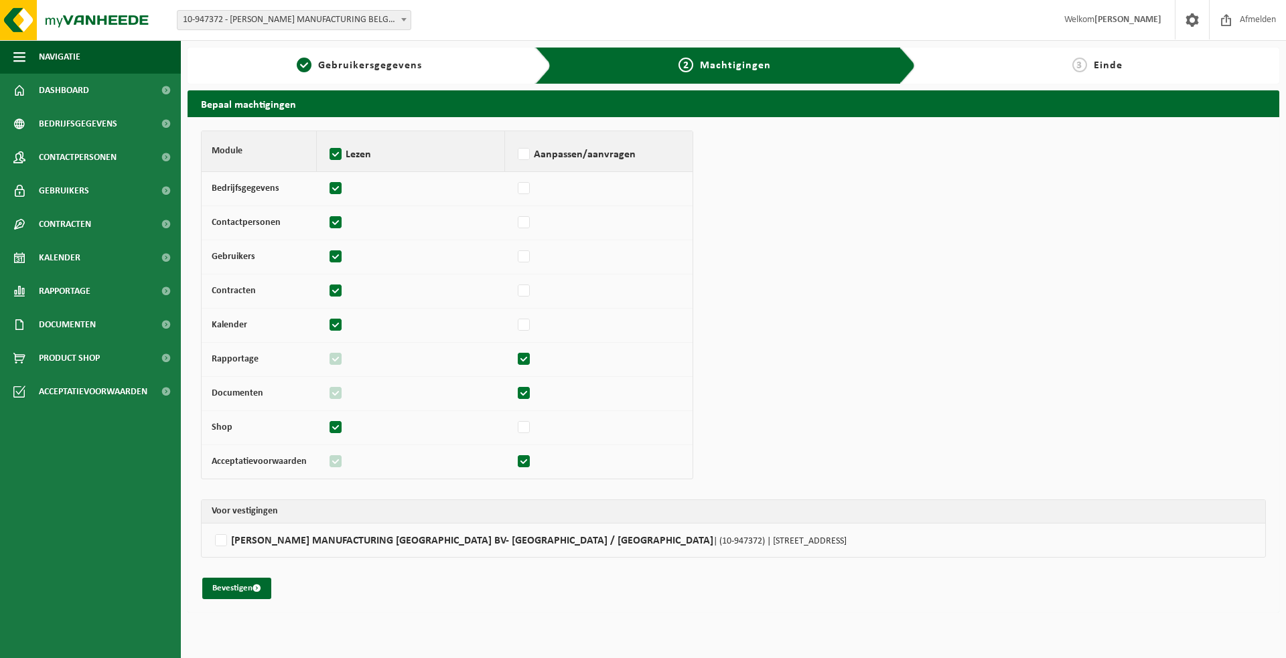
click at [515, 460] on input "checkbox" at bounding box center [514, 455] width 1 height 9
checkbox input "false"
click at [330, 189] on label at bounding box center [336, 189] width 19 height 20
click at [327, 187] on input "checkbox" at bounding box center [326, 182] width 1 height 9
checkbox input "false"
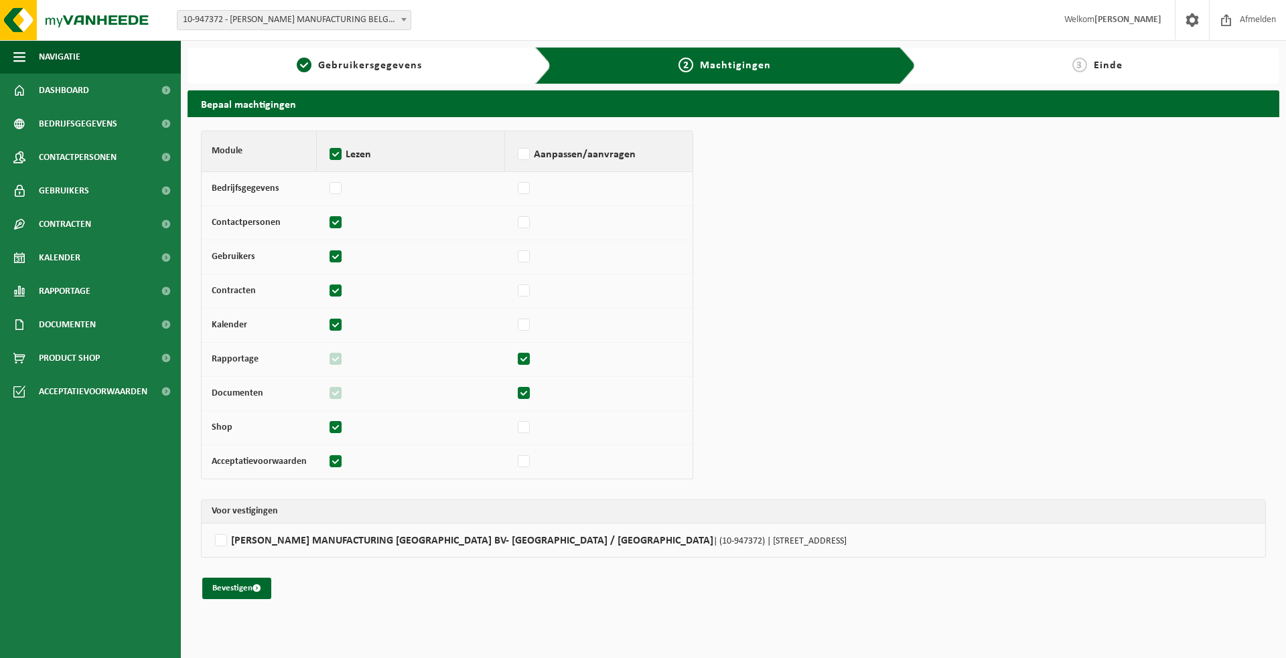
click at [332, 220] on label at bounding box center [336, 223] width 19 height 20
click at [327, 220] on input "checkbox" at bounding box center [326, 216] width 1 height 9
checkbox input "false"
click at [335, 257] on label at bounding box center [336, 257] width 19 height 20
click at [327, 255] on input "checkbox" at bounding box center [326, 250] width 1 height 9
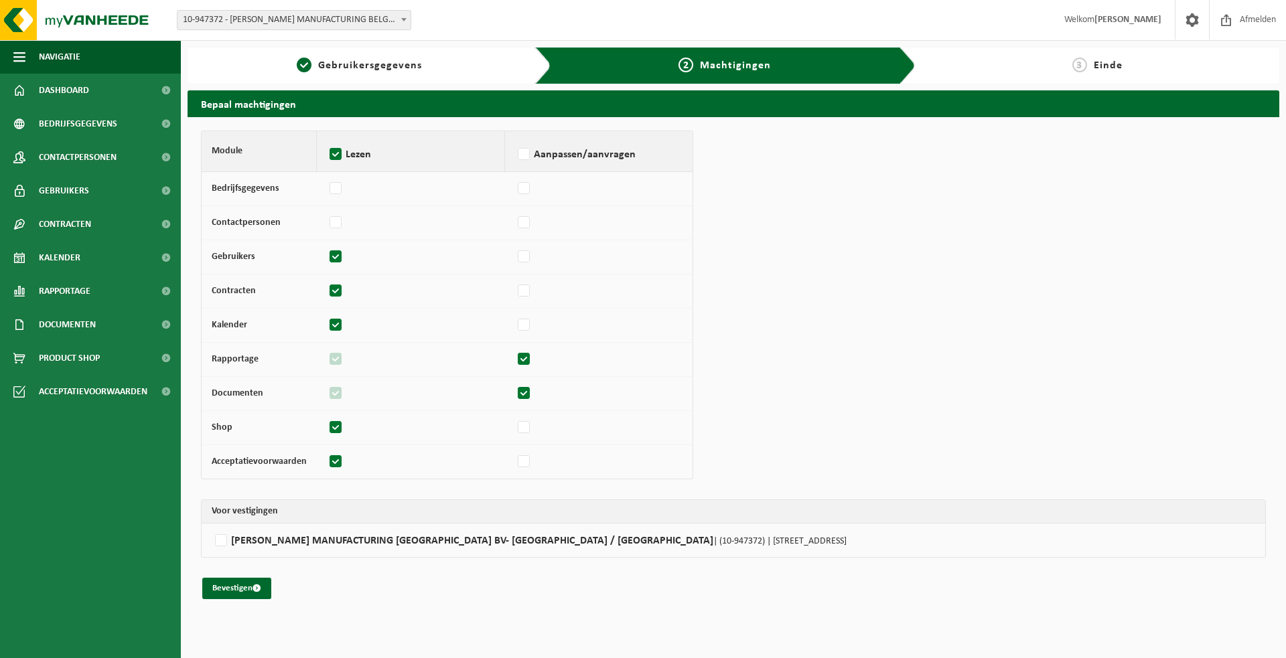
checkbox input "false"
click at [333, 287] on label at bounding box center [336, 291] width 19 height 20
click at [327, 287] on input "checkbox" at bounding box center [326, 285] width 1 height 9
checkbox input "false"
click at [334, 318] on label at bounding box center [336, 325] width 19 height 20
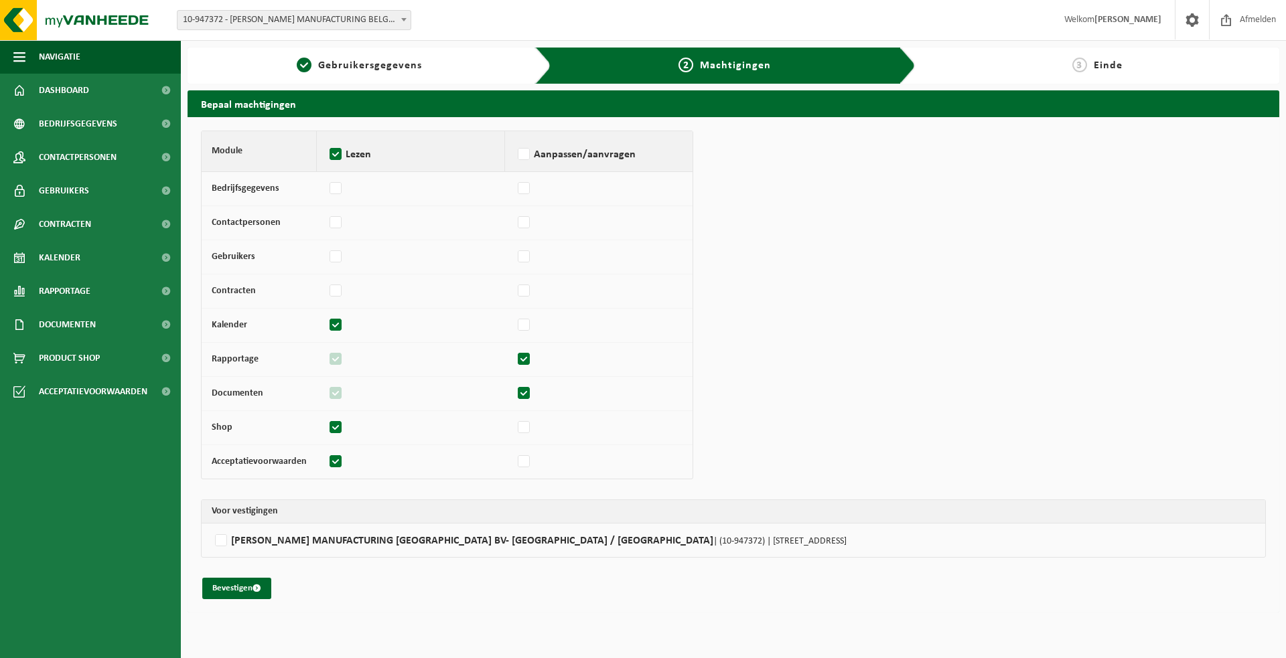
click at [327, 318] on input "checkbox" at bounding box center [326, 319] width 1 height 9
checkbox input "false"
click at [333, 291] on label at bounding box center [336, 291] width 19 height 20
click at [327, 289] on input "checkbox" at bounding box center [326, 285] width 1 height 9
checkbox input "true"
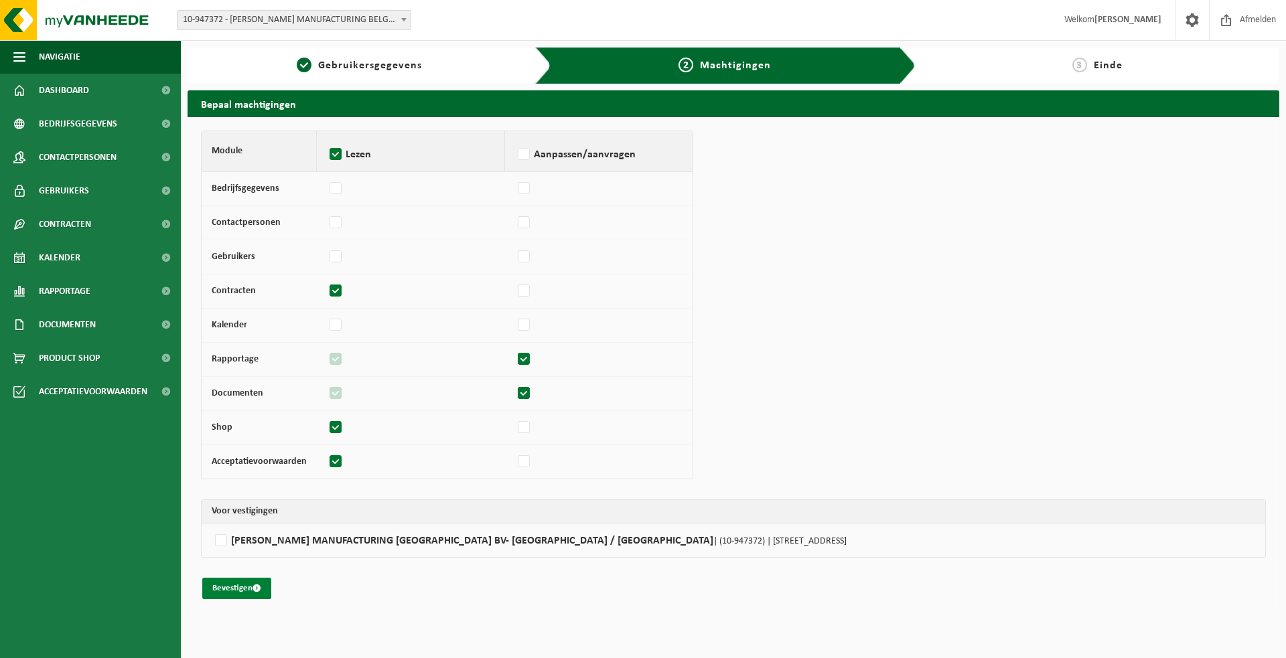
click at [258, 587] on span "submit" at bounding box center [256, 588] width 9 height 9
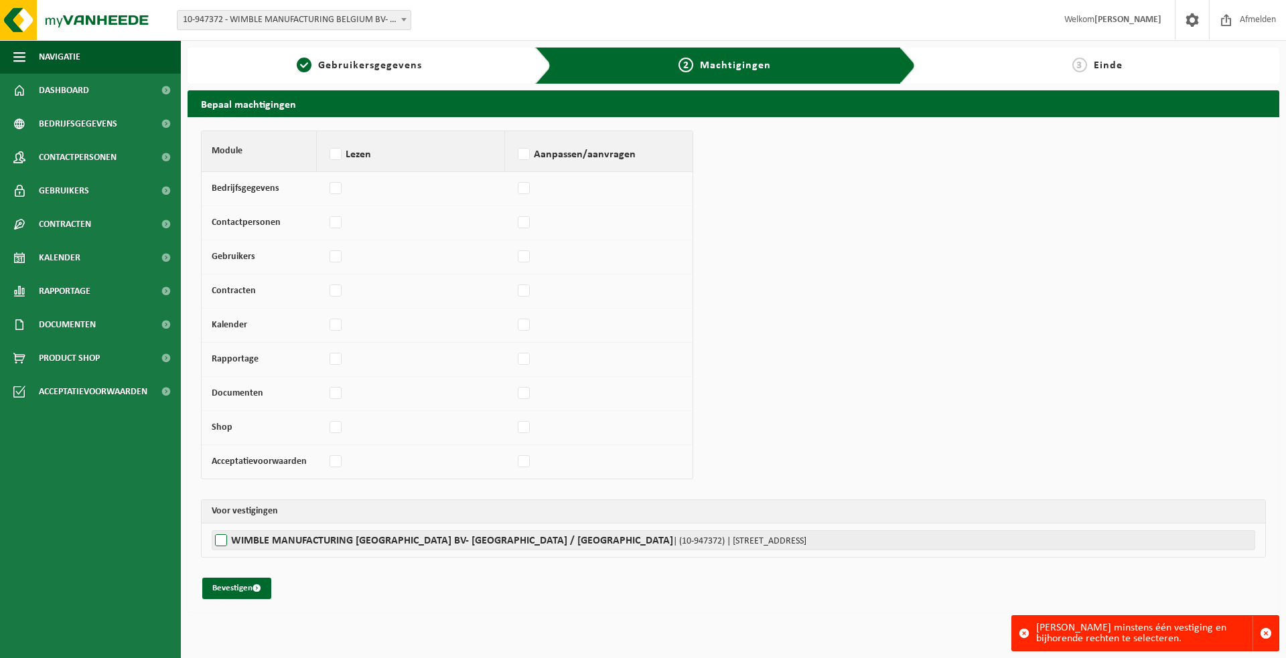
click at [224, 540] on label"] "WIMBLE MANUFACTURING BELGIUM BV- KELLANOVA / PRINGLES | (10-947372) | MECHELSEW…" at bounding box center [733, 540] width 1043 height 20
click at [224, 540] on input "WIMBLE MANUFACTURING BELGIUM BV- KELLANOVA / PRINGLES | (10-947372) | MECHELSEW…" at bounding box center [855, 540] width 1286 height 20
checkbox input "true"
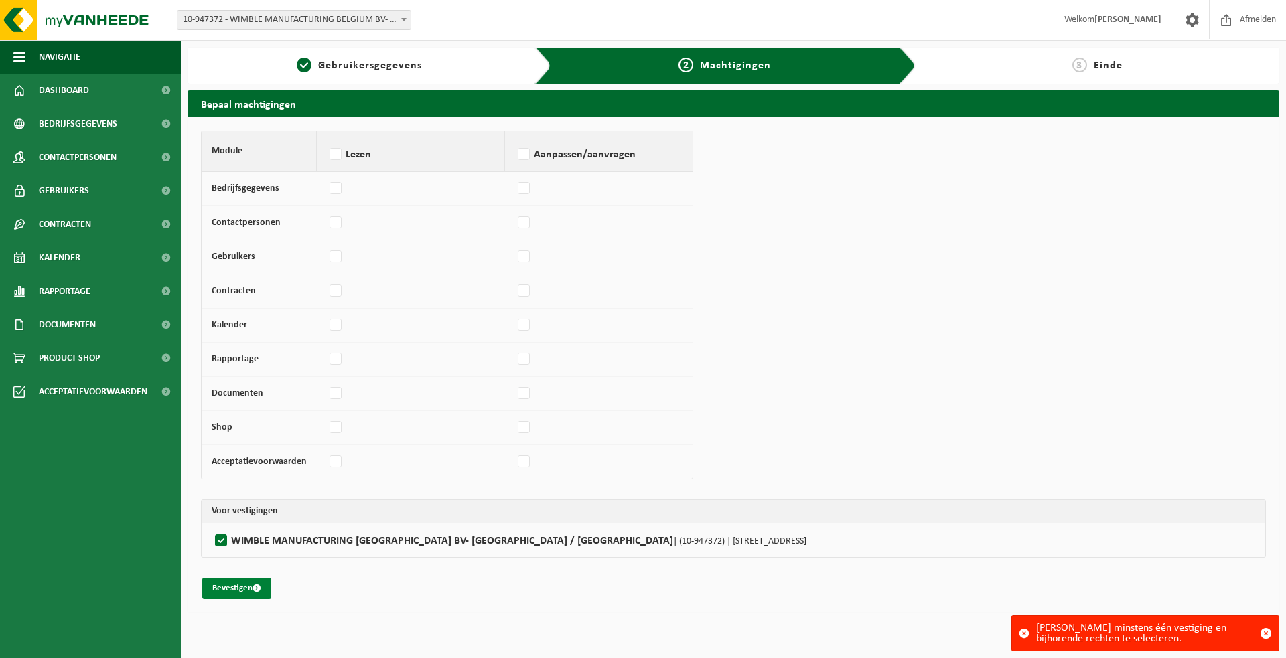
click at [256, 588] on span "submit" at bounding box center [256, 588] width 9 height 9
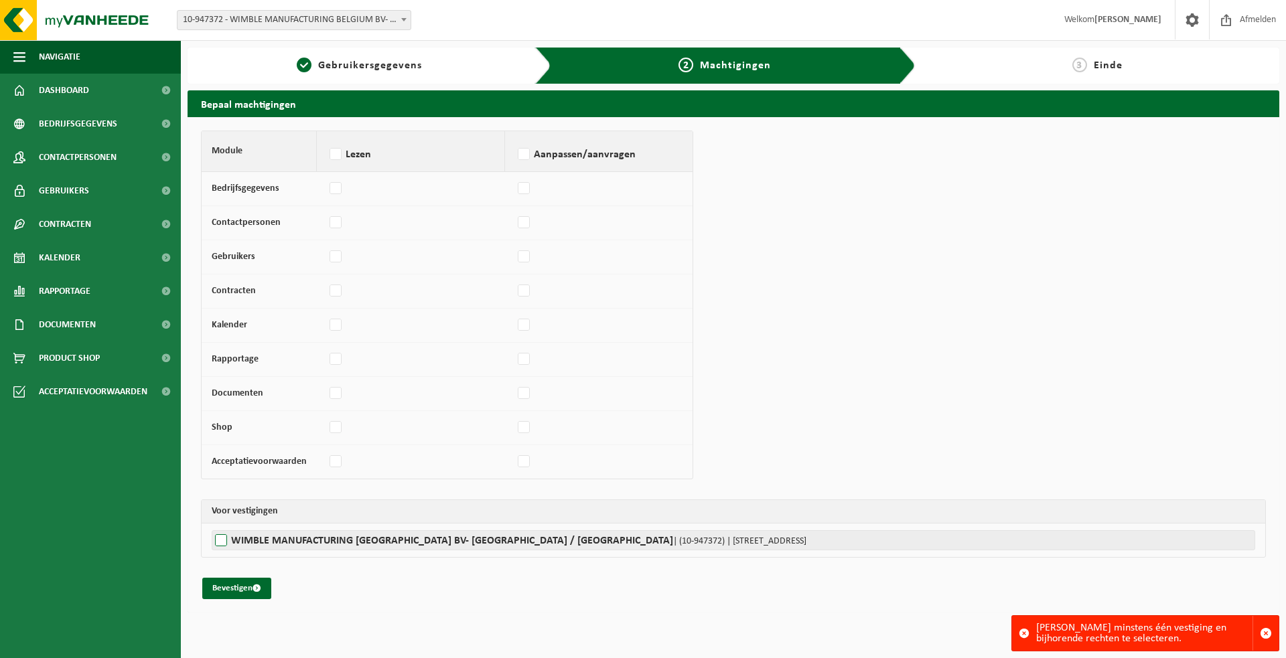
click at [377, 537] on label"] "WIMBLE MANUFACTURING BELGIUM BV- [GEOGRAPHIC_DATA] / [GEOGRAPHIC_DATA] | (10-94…" at bounding box center [733, 540] width 1043 height 20
click at [377, 537] on input "WIMBLE MANUFACTURING BELGIUM BV- [GEOGRAPHIC_DATA] / [GEOGRAPHIC_DATA] | (10-94…" at bounding box center [855, 540] width 1286 height 20
checkbox input "true"
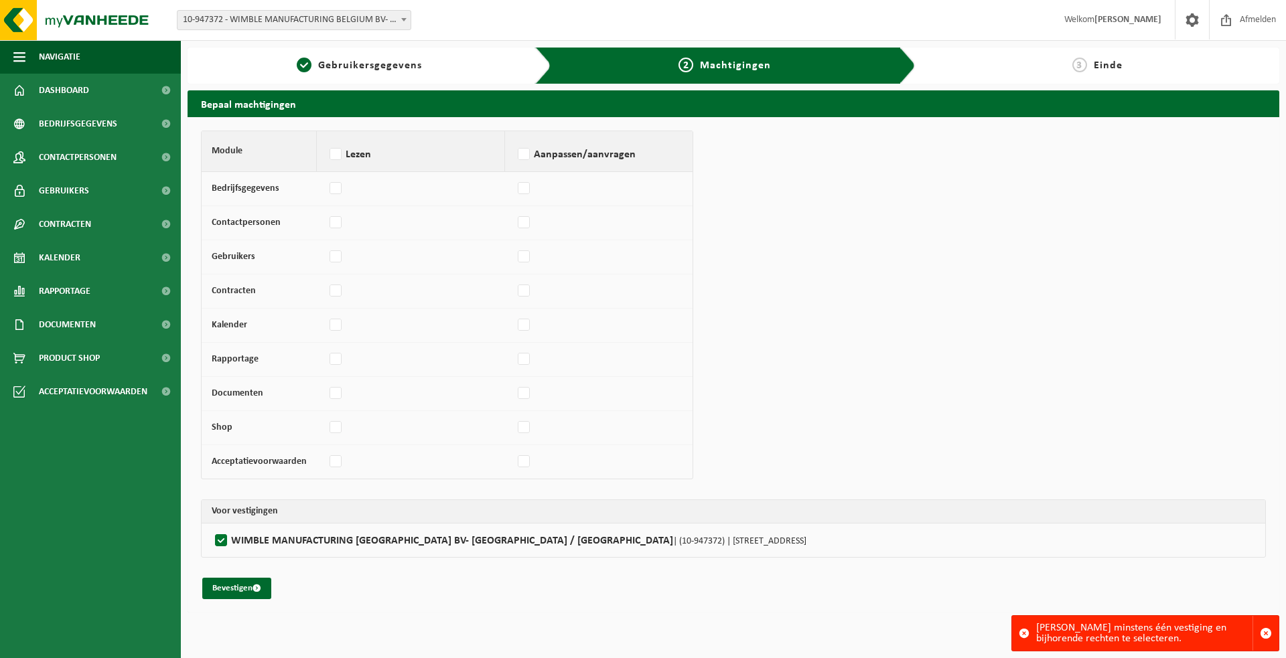
click at [270, 198] on td "Bedrijfsgegevens" at bounding box center [259, 189] width 115 height 34
click at [523, 156] on label "Aanpassen/aanvragen" at bounding box center [598, 155] width 167 height 20
click at [515, 138] on input "Aanpassen/aanvragen" at bounding box center [514, 137] width 1 height 1
checkbox input "true"
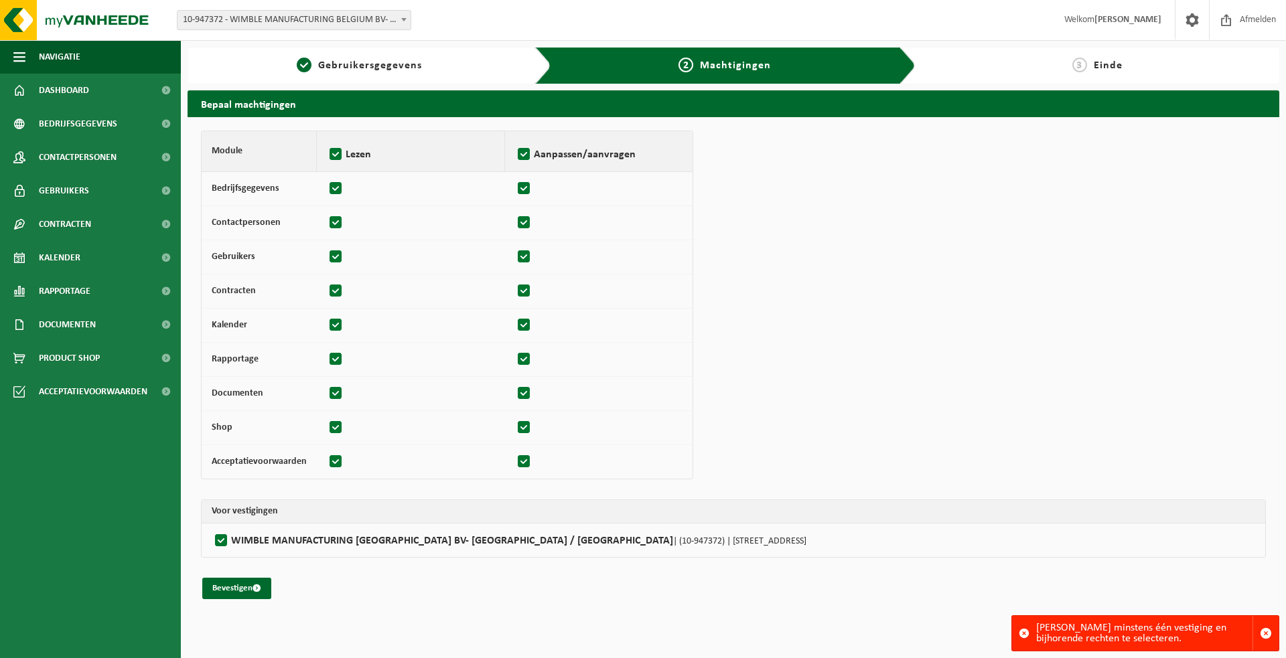
checkbox input "true"
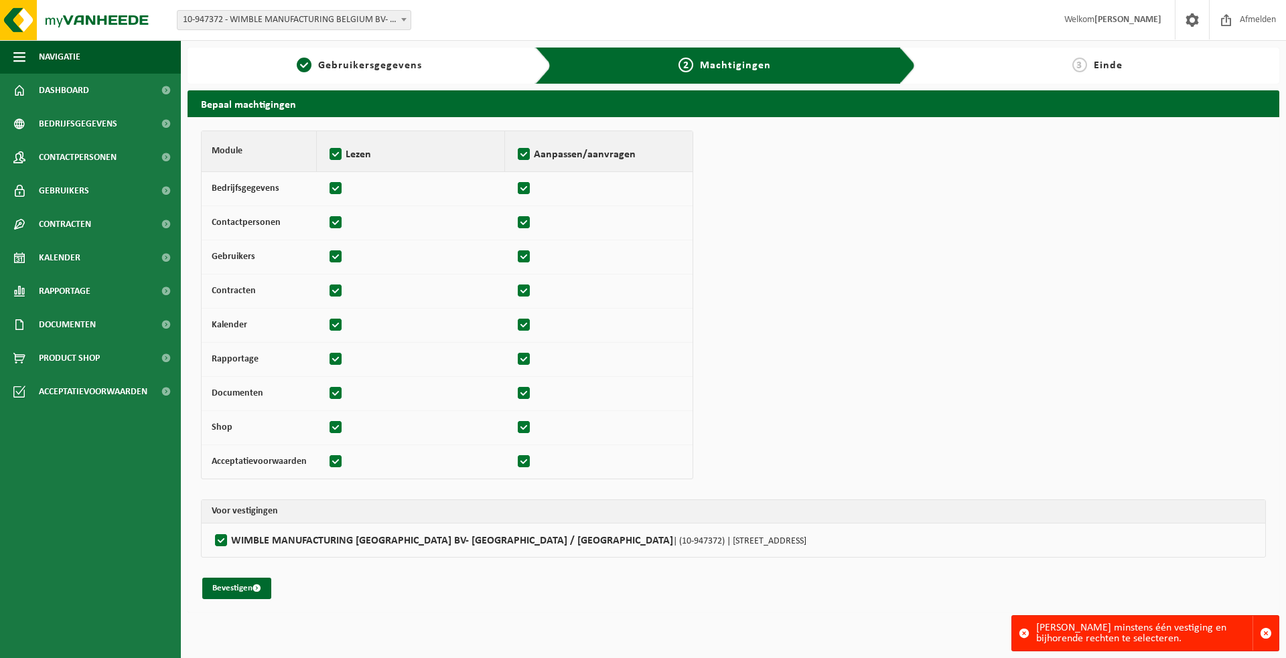
checkbox input "true"
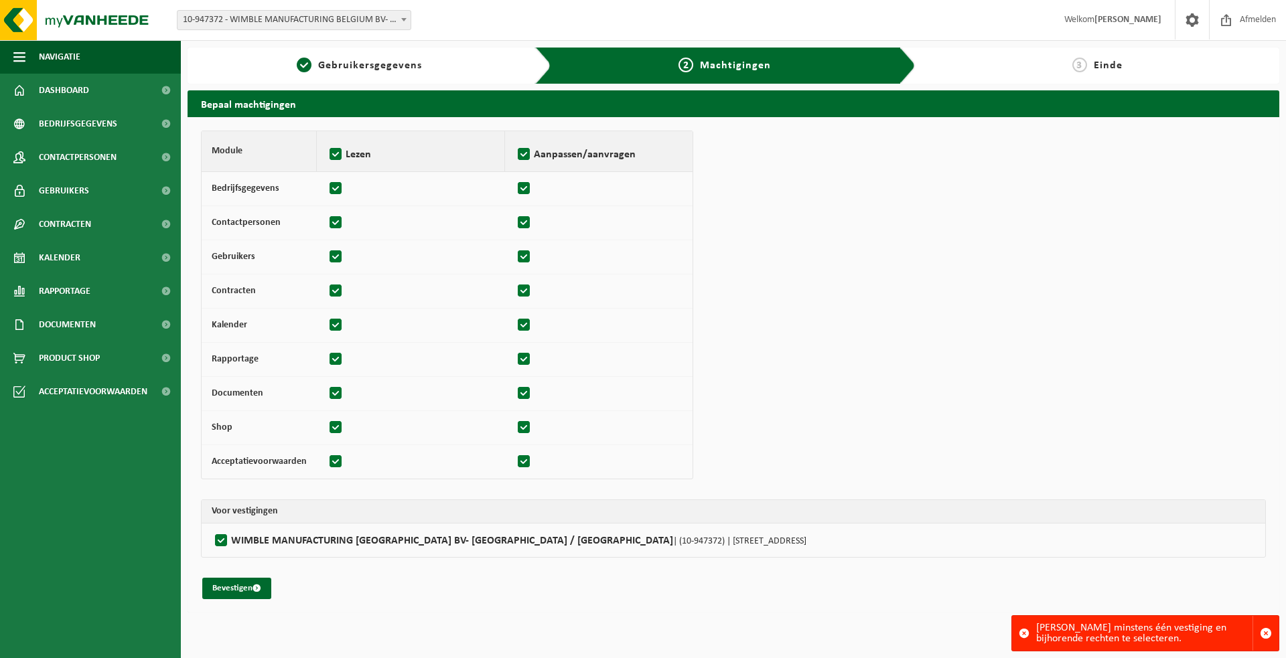
checkbox input "true"
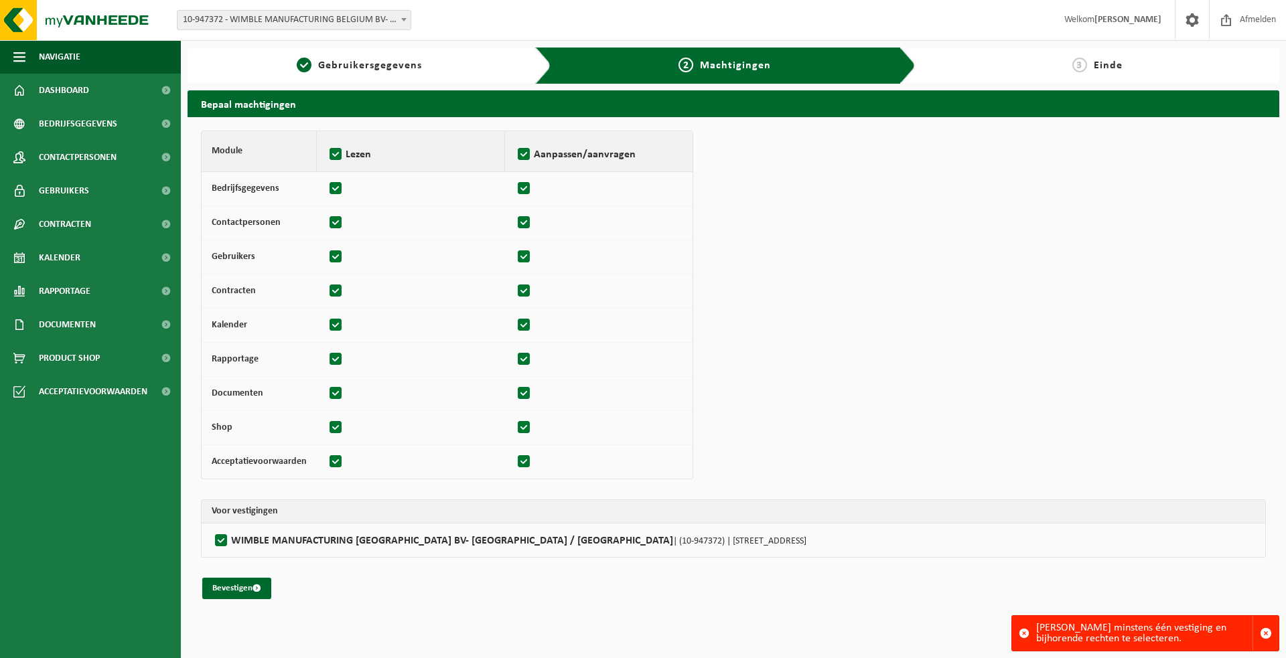
checkbox input "true"
click at [520, 185] on label at bounding box center [524, 189] width 19 height 20
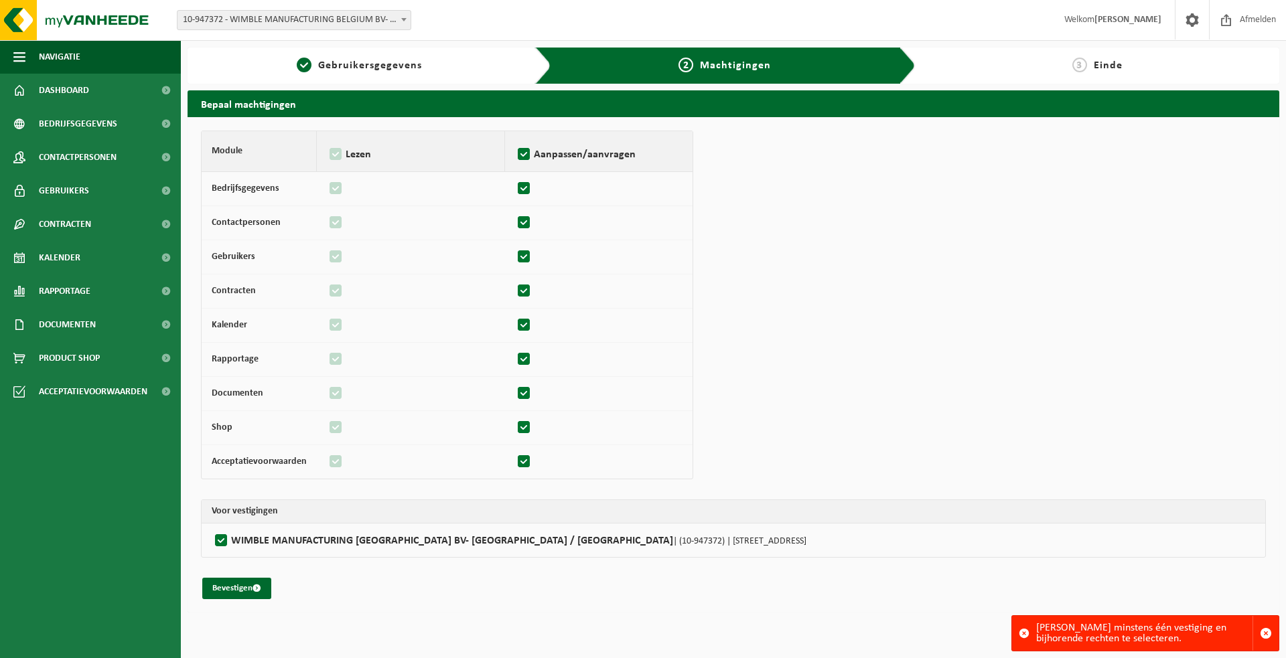
click at [515, 185] on input "checkbox" at bounding box center [514, 182] width 1 height 9
checkbox input "false"
drag, startPoint x: 516, startPoint y: 218, endPoint x: 520, endPoint y: 240, distance: 23.1
click at [517, 218] on label at bounding box center [524, 223] width 19 height 20
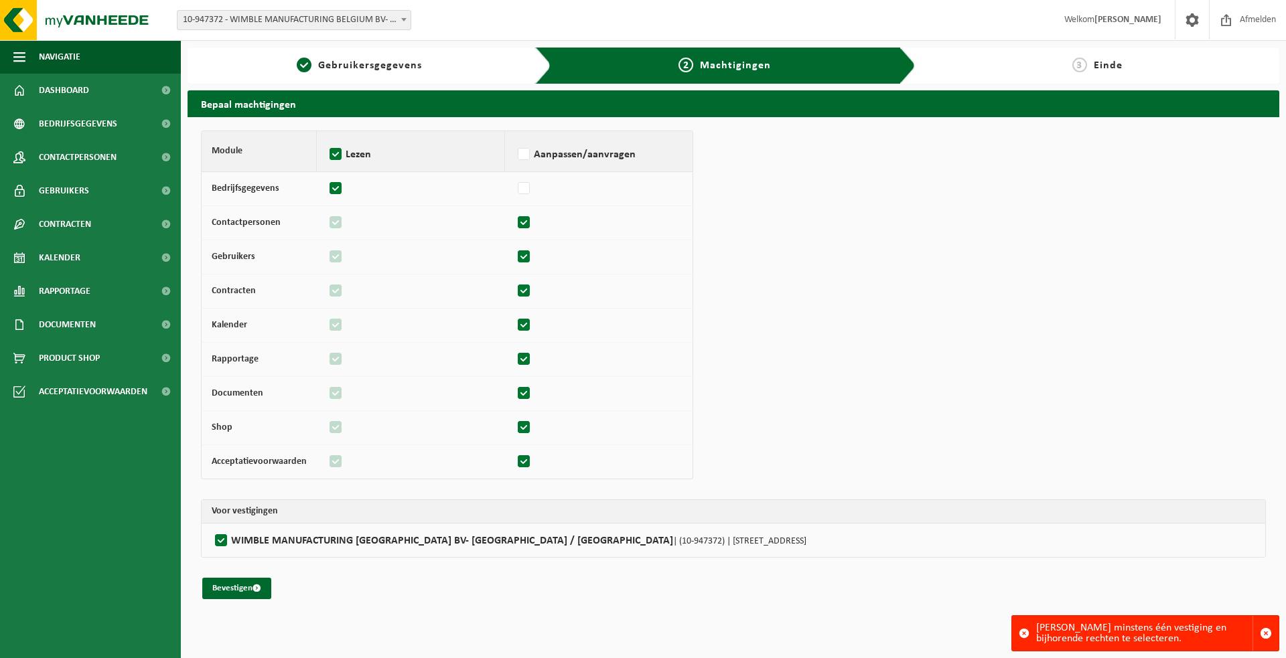
click at [515, 218] on input "checkbox" at bounding box center [514, 216] width 1 height 9
checkbox input "false"
click at [518, 256] on label at bounding box center [524, 257] width 19 height 20
click at [515, 255] on input "checkbox" at bounding box center [514, 250] width 1 height 9
checkbox input "false"
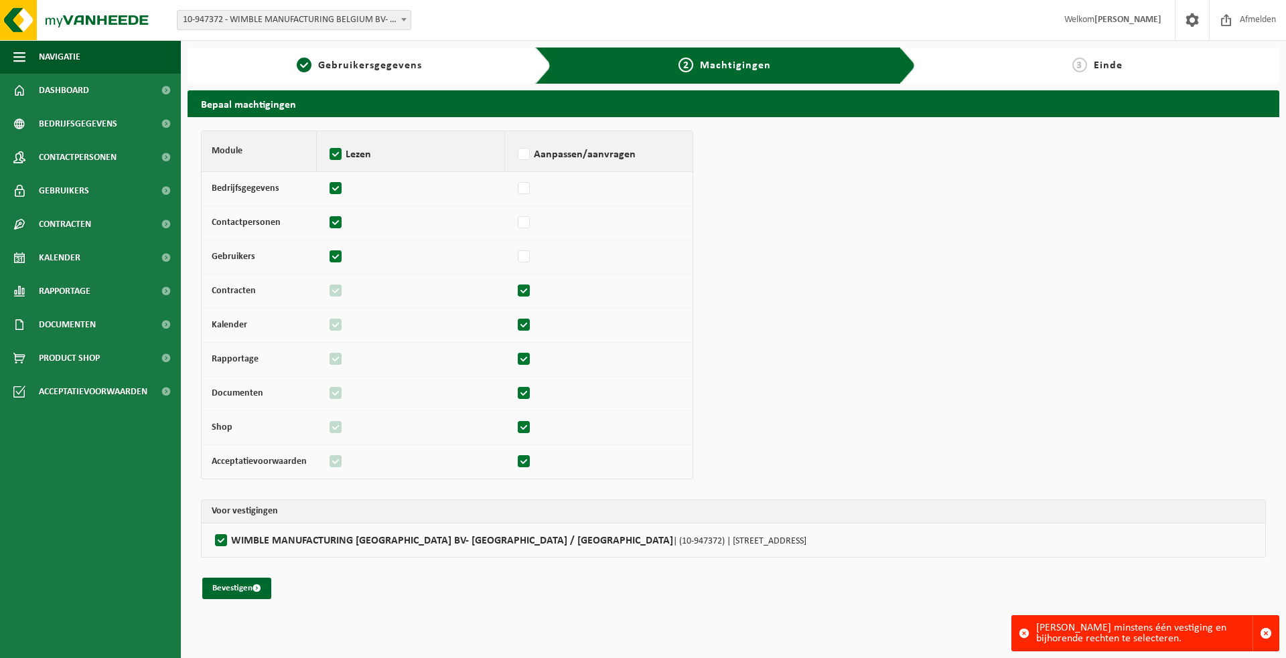
click at [518, 289] on label at bounding box center [524, 291] width 19 height 20
click at [515, 289] on input "checkbox" at bounding box center [514, 285] width 1 height 9
checkbox input "false"
click at [333, 262] on label at bounding box center [336, 257] width 19 height 20
click at [327, 255] on input "checkbox" at bounding box center [326, 250] width 1 height 9
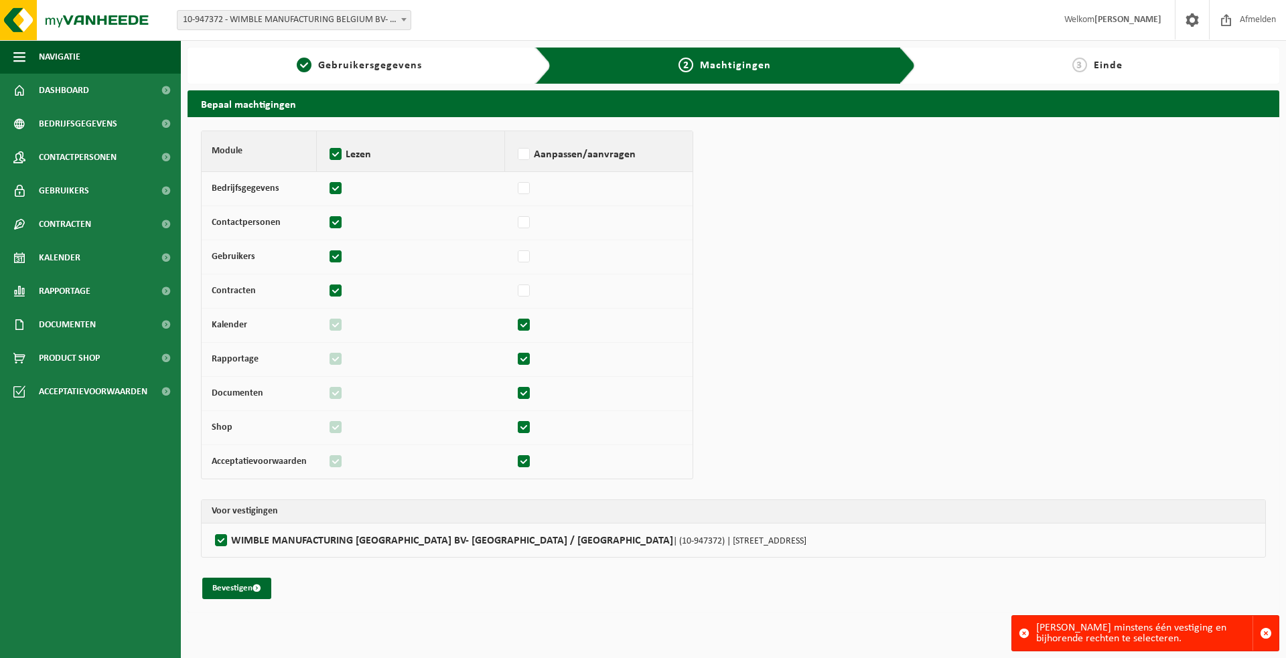
checkbox input "false"
click at [328, 225] on label at bounding box center [336, 223] width 19 height 20
click at [327, 221] on input "checkbox" at bounding box center [326, 216] width 1 height 9
checkbox input "false"
click at [335, 190] on label at bounding box center [336, 189] width 19 height 20
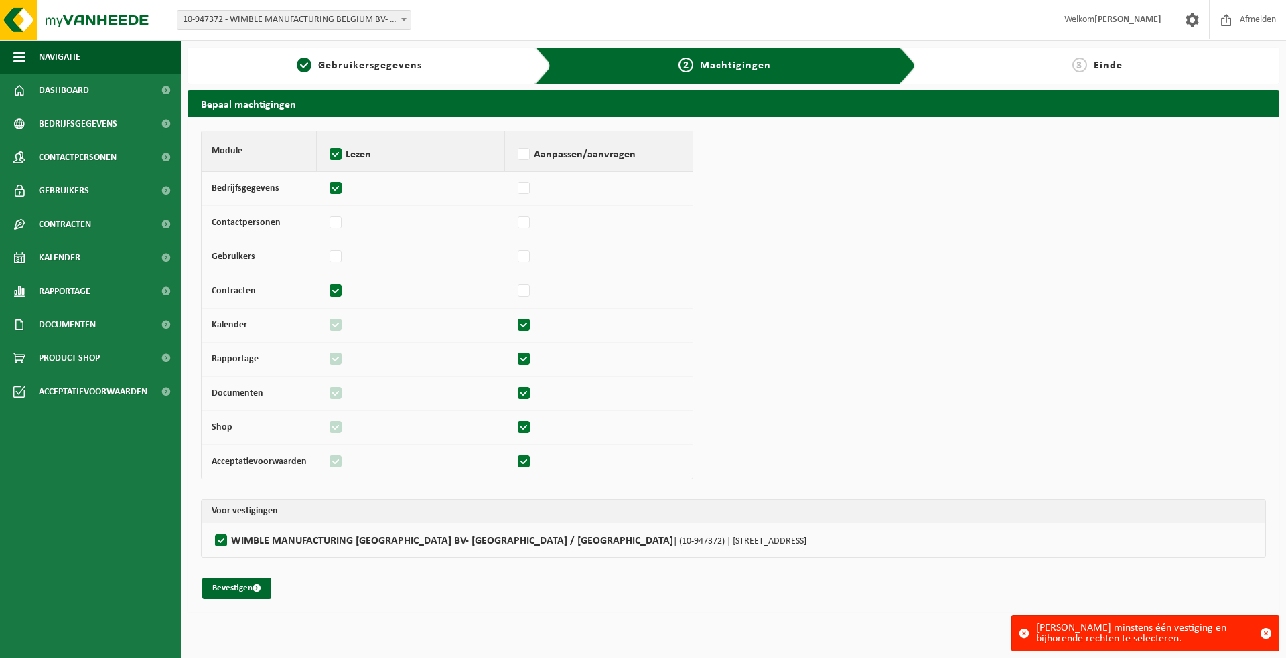
click at [327, 187] on input "checkbox" at bounding box center [326, 182] width 1 height 9
checkbox input "false"
click at [518, 327] on label at bounding box center [524, 325] width 19 height 20
click at [515, 323] on input "checkbox" at bounding box center [514, 319] width 1 height 9
checkbox input "false"
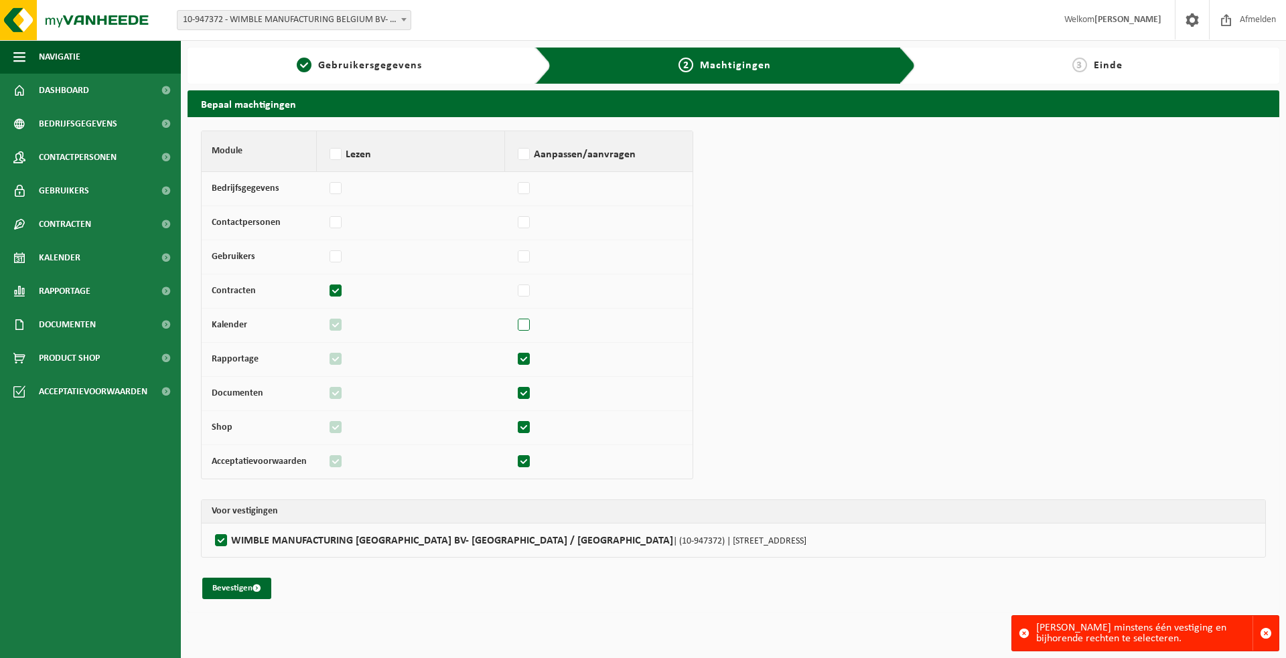
checkbox input "false"
click at [333, 325] on label at bounding box center [336, 325] width 19 height 20
click at [327, 323] on input "checkbox" at bounding box center [326, 319] width 1 height 9
checkbox input "false"
drag, startPoint x: 517, startPoint y: 425, endPoint x: 491, endPoint y: 426, distance: 25.5
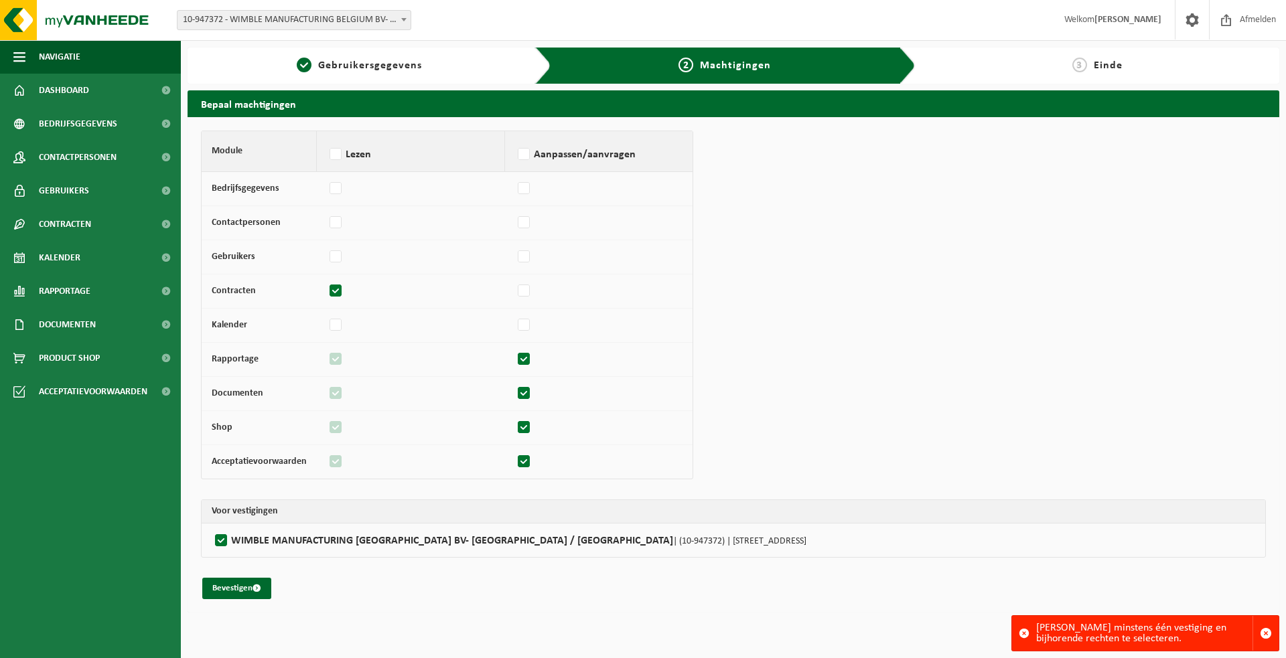
click at [518, 426] on label at bounding box center [524, 428] width 19 height 20
click at [515, 426] on input "checkbox" at bounding box center [514, 421] width 1 height 9
checkbox input "false"
click at [327, 429] on label at bounding box center [336, 428] width 19 height 20
click at [327, 426] on input "checkbox" at bounding box center [326, 421] width 1 height 9
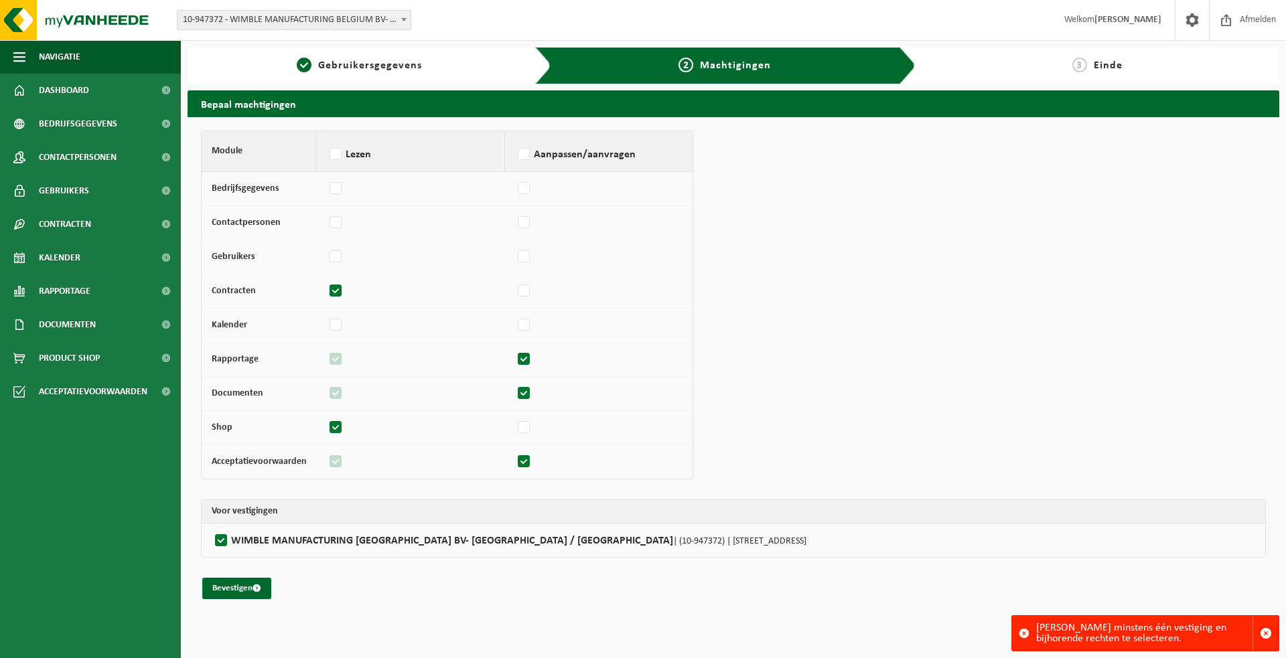
checkbox input "false"
click at [524, 458] on label at bounding box center [524, 462] width 19 height 20
click at [515, 458] on input "checkbox" at bounding box center [514, 455] width 1 height 9
checkbox input "false"
click at [338, 464] on label at bounding box center [336, 462] width 19 height 20
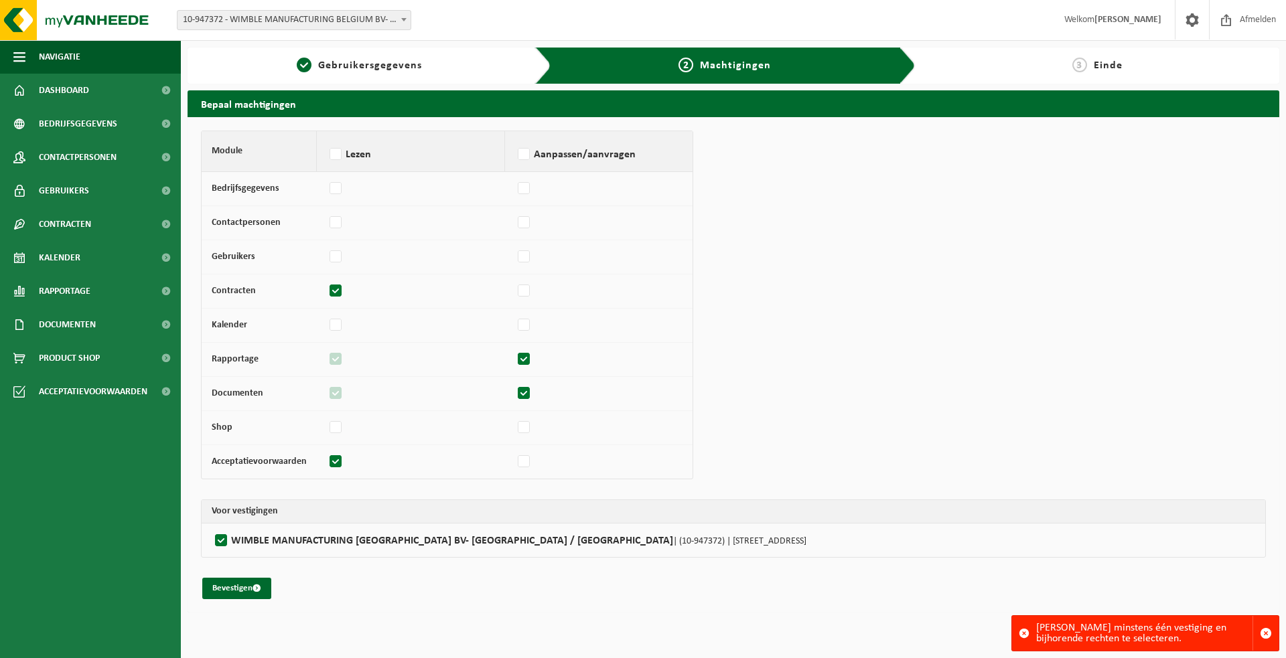
click at [327, 460] on input "checkbox" at bounding box center [326, 455] width 1 height 9
checkbox input "false"
click at [246, 588] on button "Bevestigen" at bounding box center [236, 588] width 69 height 21
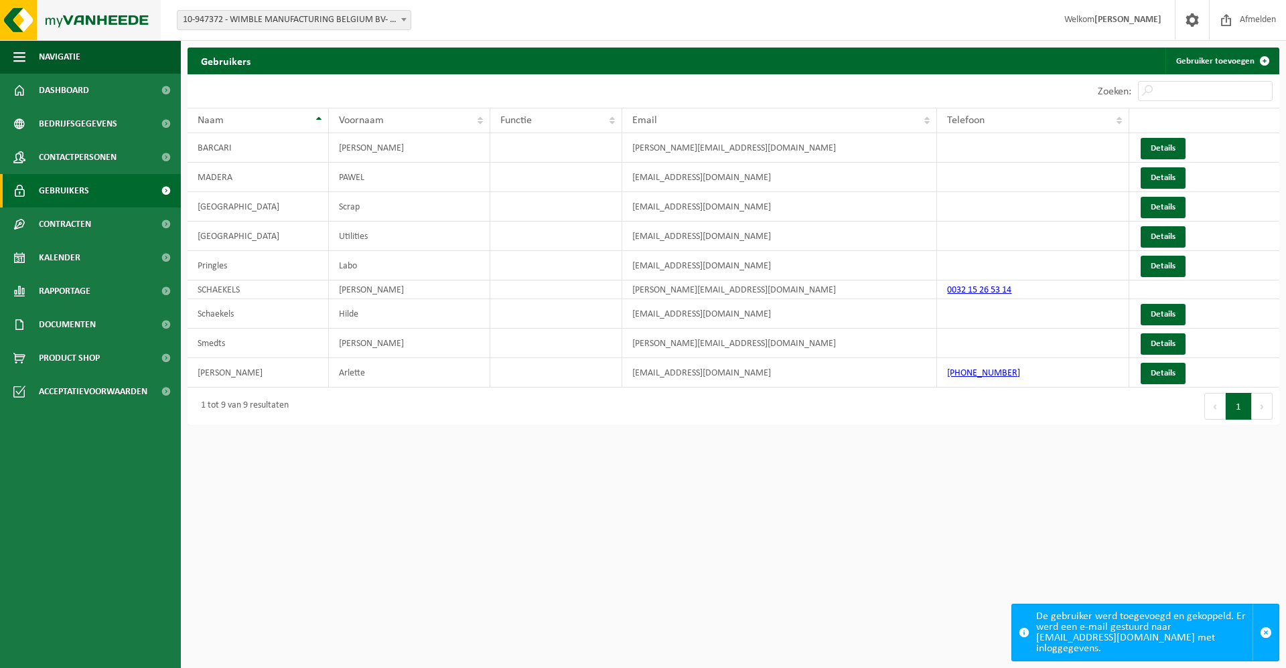
click at [82, 23] on img at bounding box center [80, 20] width 161 height 40
